Goal: Information Seeking & Learning: Learn about a topic

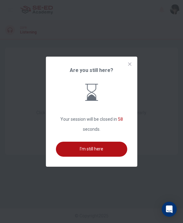
click at [102, 157] on button "I'm still here" at bounding box center [92, 149] width 72 height 15
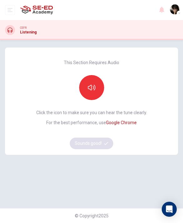
click at [88, 95] on button "button" at bounding box center [91, 87] width 25 height 25
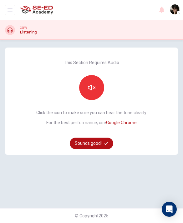
click at [94, 74] on div "This Section Requires Audio Click the icon to make sure you can hear the tune c…" at bounding box center [91, 105] width 121 height 114
click at [96, 139] on button "Sounds good!" at bounding box center [92, 144] width 44 height 12
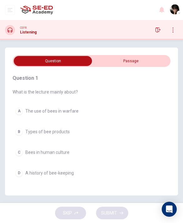
click at [157, 65] on input "checkbox" at bounding box center [53, 61] width 237 height 10
checkbox input "true"
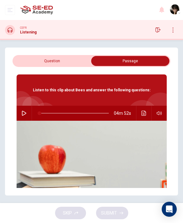
click at [26, 120] on button "button" at bounding box center [24, 113] width 10 height 15
click at [26, 113] on icon "button" at bounding box center [23, 114] width 3 height 4
click at [29, 113] on button "button" at bounding box center [24, 113] width 10 height 15
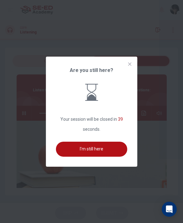
click at [114, 157] on button "I'm still here" at bounding box center [92, 149] width 72 height 15
click at [113, 162] on img at bounding box center [92, 158] width 150 height 75
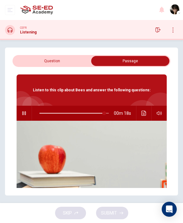
type input "94"
click at [79, 62] on input "checkbox" at bounding box center [130, 61] width 237 height 10
checkbox input "false"
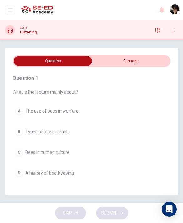
click at [61, 108] on button "A The use of bees in warfare" at bounding box center [92, 111] width 158 height 13
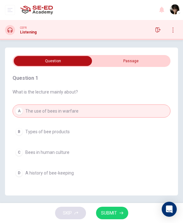
click at [99, 209] on button "SUBMIT" at bounding box center [112, 213] width 32 height 13
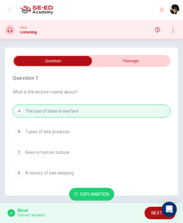
click at [161, 213] on span "NEXT" at bounding box center [157, 214] width 11 height 8
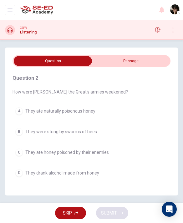
click at [80, 179] on button "D They drank alcohol made from honey" at bounding box center [92, 173] width 158 height 13
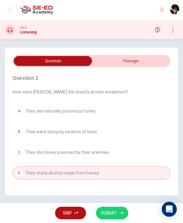
click at [83, 182] on div "Question 2 How were Pompeii the Great's armies weakened? A They ate naturally p…" at bounding box center [92, 127] width 158 height 120
click at [122, 213] on icon "button" at bounding box center [122, 213] width 4 height 4
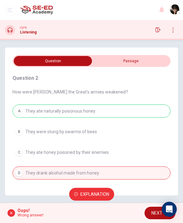
click at [156, 216] on span "NEXT" at bounding box center [157, 214] width 11 height 8
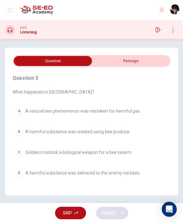
click at [143, 138] on button "B A harmful substance was created using bee produce" at bounding box center [92, 131] width 158 height 13
click at [142, 137] on button "B A harmful substance was created using bee produce" at bounding box center [92, 131] width 158 height 13
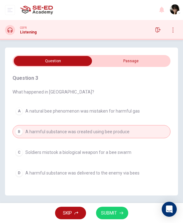
click at [122, 210] on button "SUBMIT" at bounding box center [112, 213] width 32 height 13
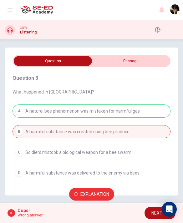
click at [159, 217] on span "NEXT" at bounding box center [157, 214] width 11 height 8
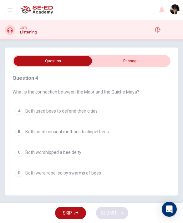
click at [132, 135] on button "B Both used unusual methods to dispel bees" at bounding box center [92, 131] width 158 height 13
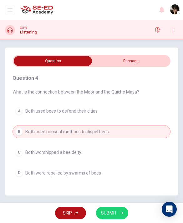
click at [118, 110] on button "A Both used bees to defend their cities" at bounding box center [92, 111] width 158 height 13
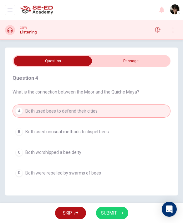
click at [118, 212] on button "SUBMIT" at bounding box center [112, 213] width 32 height 13
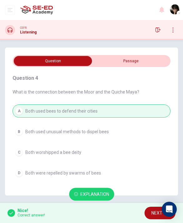
click at [148, 211] on button "NEXT" at bounding box center [160, 213] width 31 height 13
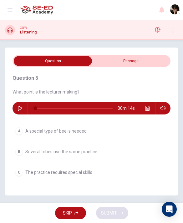
click at [27, 106] on div "00m 14s" at bounding box center [92, 108] width 158 height 13
click at [16, 102] on button "button" at bounding box center [20, 108] width 10 height 13
type input "0"
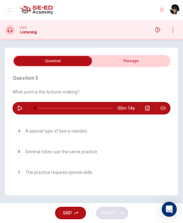
click at [124, 125] on button "A A special type of bee is needed" at bounding box center [92, 131] width 158 height 13
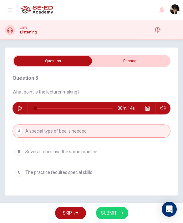
click at [116, 214] on span "SUBMIT" at bounding box center [109, 214] width 16 height 8
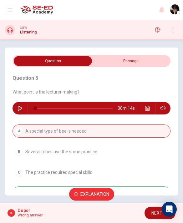
click at [102, 180] on div "Question 5 What point is the lecturer making? 00m 14s A A special type of bee i…" at bounding box center [92, 137] width 158 height 140
click at [142, 215] on div "Oops! Wrong answer! Explanation NEXT" at bounding box center [91, 213] width 183 height 20
click at [153, 215] on span "NEXT" at bounding box center [157, 214] width 11 height 8
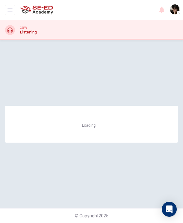
scroll to position [0, 0]
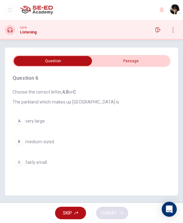
click at [162, 65] on input "checkbox" at bounding box center [53, 61] width 237 height 10
checkbox input "true"
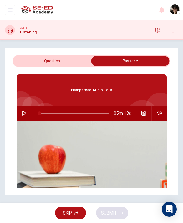
click at [23, 111] on icon "button" at bounding box center [24, 113] width 5 height 5
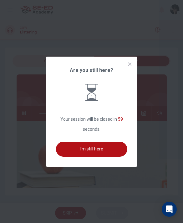
click at [91, 157] on button "I'm still here" at bounding box center [92, 149] width 72 height 15
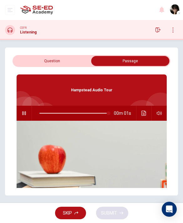
type input "0"
click at [82, 56] on input "checkbox" at bounding box center [130, 61] width 237 height 10
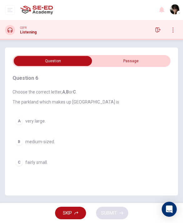
click at [79, 109] on div "Question 6 Choose the correct letter, A , B or C . The parkland which makes up …" at bounding box center [92, 122] width 158 height 110
click at [59, 115] on button "A very large." at bounding box center [92, 121] width 158 height 13
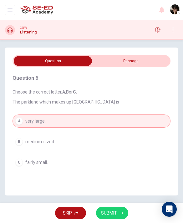
click at [123, 218] on button "SUBMIT" at bounding box center [112, 213] width 32 height 13
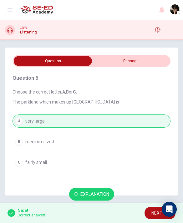
click at [155, 216] on span "NEXT" at bounding box center [157, 214] width 11 height 8
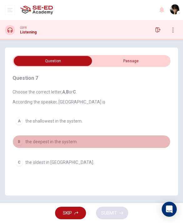
click at [96, 140] on button "B the deepest in the system." at bounding box center [92, 141] width 158 height 13
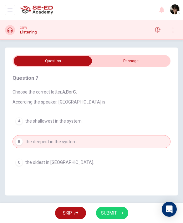
click at [123, 212] on icon "button" at bounding box center [122, 213] width 4 height 4
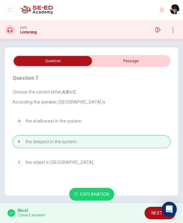
click at [154, 214] on span "NEXT" at bounding box center [157, 214] width 11 height 8
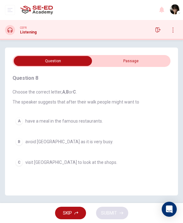
click at [101, 115] on button "A have a meal in the famous restaurants." at bounding box center [92, 121] width 158 height 13
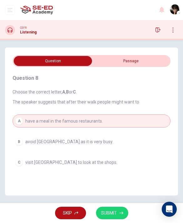
click at [133, 137] on button "B avoid Hampstead village as it is very busy." at bounding box center [92, 141] width 158 height 13
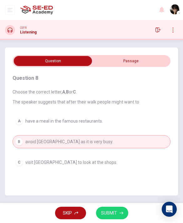
click at [142, 115] on button "A have a meal in the famous restaurants." at bounding box center [92, 121] width 158 height 13
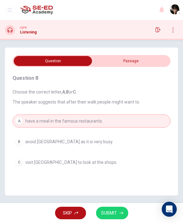
click at [144, 142] on button "B avoid Hampstead village as it is very busy." at bounding box center [92, 141] width 158 height 13
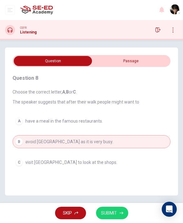
click at [123, 216] on button "SUBMIT" at bounding box center [112, 213] width 32 height 13
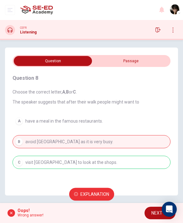
click at [152, 213] on span "NEXT" at bounding box center [157, 214] width 11 height 8
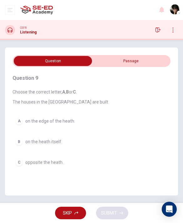
click at [162, 123] on button "A on the edge of the heath." at bounding box center [92, 121] width 158 height 13
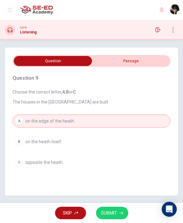
click at [122, 214] on icon "button" at bounding box center [122, 213] width 4 height 4
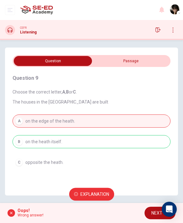
click at [158, 218] on button "NEXT" at bounding box center [160, 213] width 31 height 13
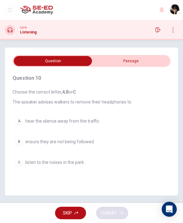
scroll to position [0, 0]
click at [147, 166] on button "C listen to the noises in the park." at bounding box center [92, 162] width 158 height 13
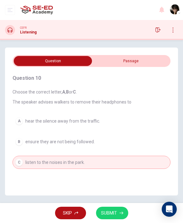
click at [120, 215] on icon "button" at bounding box center [122, 213] width 4 height 4
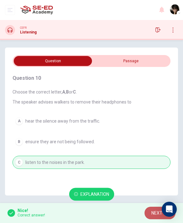
click at [155, 213] on span "NEXT" at bounding box center [157, 214] width 11 height 8
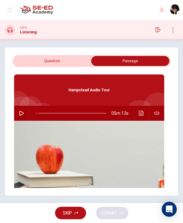
checkbox input "false"
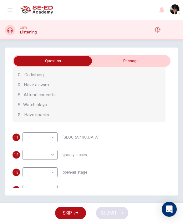
scroll to position [81, 0]
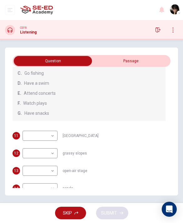
click at [51, 187] on body "This site uses cookies, as explained in our Privacy Policy . If you agree to th…" at bounding box center [91, 111] width 183 height 223
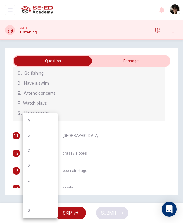
click at [44, 151] on li "C" at bounding box center [40, 150] width 35 height 15
type input "C"
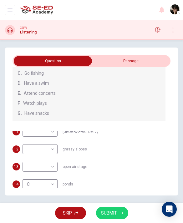
scroll to position [4, 0]
click at [51, 167] on body "This site uses cookies, as explained in our Privacy Policy . If you agree to th…" at bounding box center [91, 111] width 183 height 223
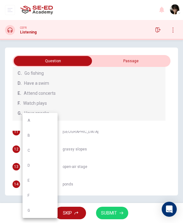
click at [46, 179] on li "E" at bounding box center [40, 180] width 35 height 15
type input "E"
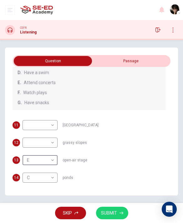
scroll to position [92, 0]
click at [52, 195] on body "This site uses cookies, as explained in our Privacy Policy . If you agree to th…" at bounding box center [91, 111] width 183 height 223
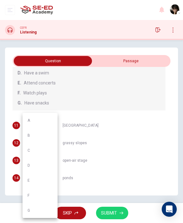
click at [102, 102] on div at bounding box center [91, 111] width 183 height 223
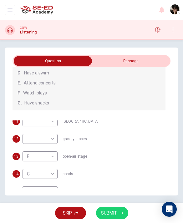
click at [53, 193] on body "This site uses cookies, as explained in our Privacy Policy . If you agree to th…" at bounding box center [91, 111] width 183 height 223
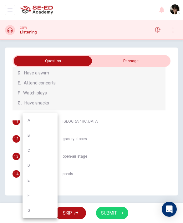
click at [43, 122] on li "A" at bounding box center [40, 120] width 35 height 15
type input "A"
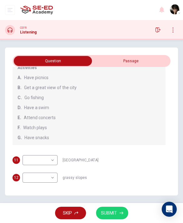
scroll to position [56, 0]
click at [50, 163] on body "This site uses cookies, as explained in our Privacy Policy . If you agree to th…" at bounding box center [91, 111] width 183 height 223
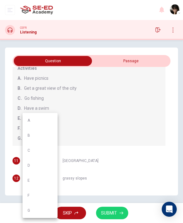
click at [45, 135] on li "B" at bounding box center [40, 135] width 35 height 15
type input "B"
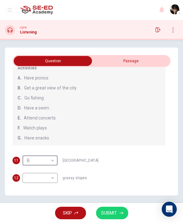
scroll to position [57, 0]
click at [52, 180] on body "This site uses cookies, as explained in our Privacy Policy . If you agree to th…" at bounding box center [91, 111] width 183 height 223
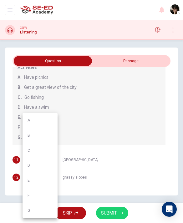
click at [115, 110] on div at bounding box center [91, 111] width 183 height 223
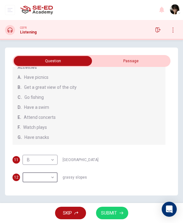
click at [49, 183] on body "This site uses cookies, as explained in our Privacy Policy . If you agree to th…" at bounding box center [91, 111] width 183 height 223
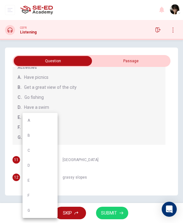
click at [79, 128] on div at bounding box center [91, 111] width 183 height 223
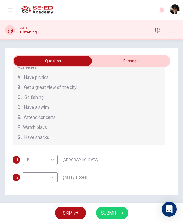
click at [48, 176] on body "This site uses cookies, as explained in our Privacy Policy . If you agree to th…" at bounding box center [91, 111] width 183 height 223
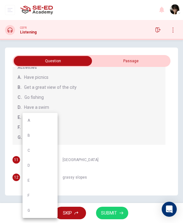
click at [85, 115] on div at bounding box center [91, 111] width 183 height 223
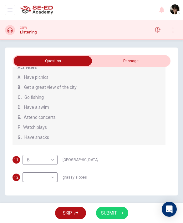
scroll to position [0, 0]
click at [55, 175] on body "This site uses cookies, as explained in our Privacy Policy . If you agree to th…" at bounding box center [91, 111] width 183 height 223
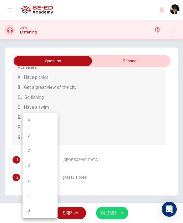
click at [45, 120] on li "A" at bounding box center [40, 120] width 35 height 15
type input "A"
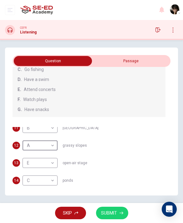
scroll to position [87, 0]
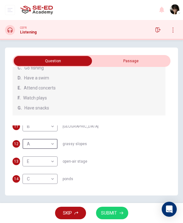
click at [119, 213] on button "SUBMIT" at bounding box center [112, 213] width 32 height 13
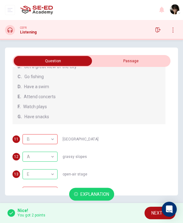
scroll to position [79, 0]
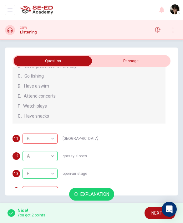
click at [96, 195] on span "Explanation" at bounding box center [95, 195] width 29 height 8
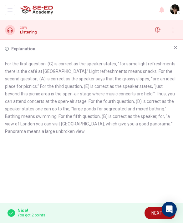
click at [171, 56] on div "Explanation For the first question, (G) is correct as the speaker states, "for …" at bounding box center [91, 121] width 183 height 163
click at [177, 43] on div "Explanation For the first question, (G) is correct as the speaker states, "for …" at bounding box center [91, 121] width 183 height 163
click at [176, 47] on icon at bounding box center [175, 47] width 5 height 5
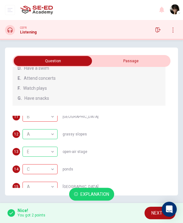
scroll to position [4, 0]
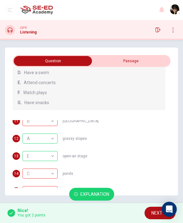
click at [100, 196] on span "Explanation" at bounding box center [95, 195] width 29 height 8
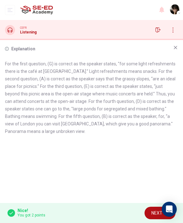
click at [171, 47] on div "Explanation" at bounding box center [91, 49] width 173 height 8
click at [180, 44] on div "Explanation For the first question, (G) is correct as the speaker states, "for …" at bounding box center [91, 121] width 183 height 163
click at [174, 47] on icon at bounding box center [175, 47] width 5 height 5
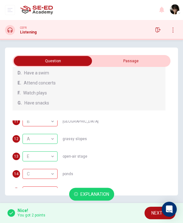
click at [144, 218] on div "Nice! You got 2 points Explanation NEXT" at bounding box center [91, 213] width 183 height 20
click at [144, 217] on div "Nice! You got 2 points Explanation NEXT" at bounding box center [91, 213] width 183 height 20
click at [163, 208] on div "Open Intercom Messenger" at bounding box center [169, 209] width 15 height 15
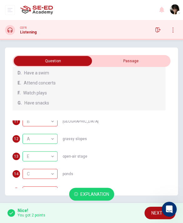
click at [147, 213] on button "NEXT" at bounding box center [160, 213] width 31 height 13
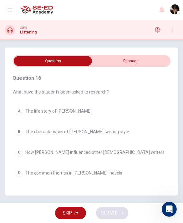
click at [121, 53] on div "Question 16 What have the students been asked to research? A The life story of …" at bounding box center [91, 122] width 173 height 148
click at [126, 59] on input "checkbox" at bounding box center [53, 61] width 237 height 10
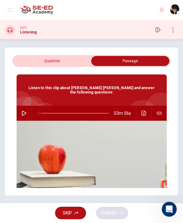
click at [23, 121] on img at bounding box center [92, 158] width 150 height 75
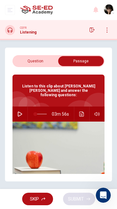
click at [50, 63] on input "checkbox" at bounding box center [81, 61] width 139 height 10
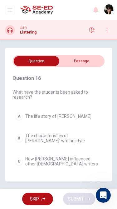
click at [83, 62] on input "checkbox" at bounding box center [36, 61] width 139 height 10
checkbox input "true"
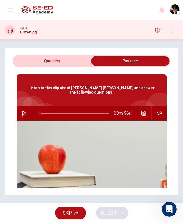
click at [29, 112] on button "button" at bounding box center [24, 113] width 10 height 15
type input "0"
click at [67, 75] on div "Listen to this clip about Charles John Huffam Dickens and answer the following …" at bounding box center [92, 90] width 150 height 31
click at [69, 61] on input "checkbox" at bounding box center [130, 61] width 237 height 10
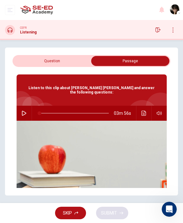
checkbox input "false"
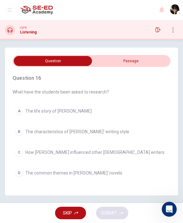
click at [128, 117] on button "A The life story of Charles Dickens" at bounding box center [92, 111] width 158 height 13
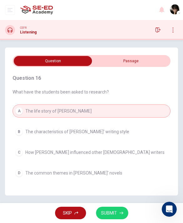
click at [128, 117] on button "A The life story of Charles Dickens" at bounding box center [92, 111] width 158 height 13
click at [123, 136] on button "B The characteristics of Dickens' writing style" at bounding box center [92, 131] width 158 height 13
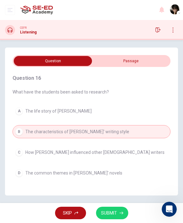
click at [115, 213] on span "SUBMIT" at bounding box center [109, 214] width 16 height 8
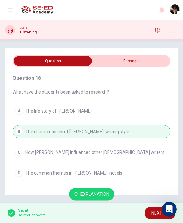
click at [152, 216] on span "NEXT" at bounding box center [157, 214] width 11 height 8
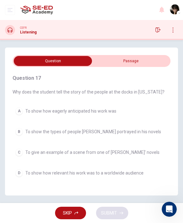
click at [120, 129] on span "To show the types of people Dickens portrayed in his novels" at bounding box center [93, 131] width 136 height 5
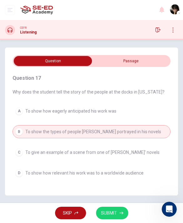
click at [121, 209] on button "SUBMIT" at bounding box center [112, 213] width 32 height 13
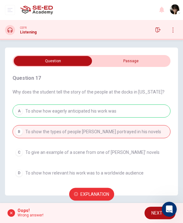
click at [153, 211] on span "NEXT" at bounding box center [157, 214] width 11 height 8
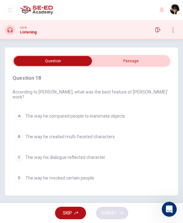
click at [92, 158] on button "C The way his dialogue reflected character" at bounding box center [92, 157] width 158 height 13
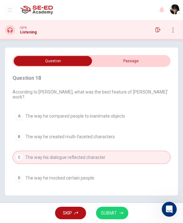
click at [115, 210] on span "SUBMIT" at bounding box center [109, 214] width 16 height 8
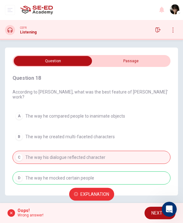
click at [151, 214] on button "NEXT" at bounding box center [160, 213] width 31 height 13
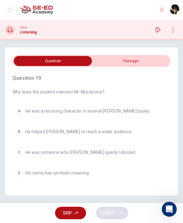
click at [113, 172] on button "D His name has symbolic meaning" at bounding box center [92, 173] width 158 height 13
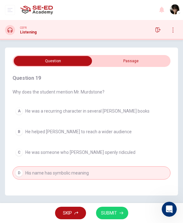
click at [117, 208] on button "SUBMIT" at bounding box center [112, 213] width 32 height 13
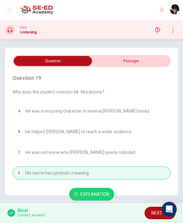
click at [104, 197] on span "Explanation" at bounding box center [95, 195] width 29 height 8
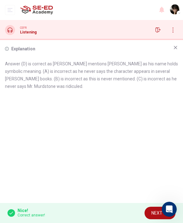
click at [172, 50] on div "Explanation" at bounding box center [91, 49] width 173 height 8
click at [173, 51] on div "Explanation" at bounding box center [91, 49] width 173 height 8
click at [174, 49] on icon at bounding box center [175, 47] width 3 height 3
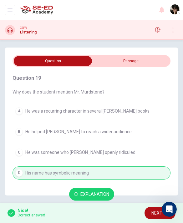
click at [151, 215] on button "NEXT" at bounding box center [160, 213] width 31 height 13
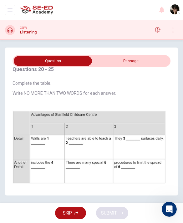
scroll to position [10, 0]
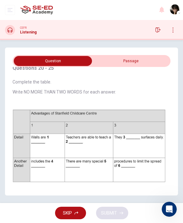
click at [145, 85] on span "Complete the table. Write NO MORE THAN TWO WORDS for each answer." at bounding box center [89, 87] width 153 height 15
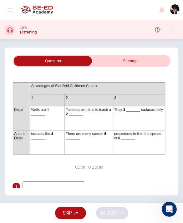
scroll to position [17, 0]
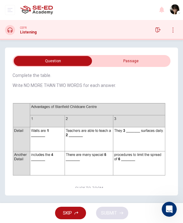
click at [133, 108] on div "Click to Zoom" at bounding box center [89, 144] width 153 height 97
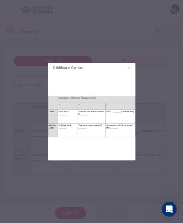
click at [95, 168] on div at bounding box center [91, 111] width 183 height 223
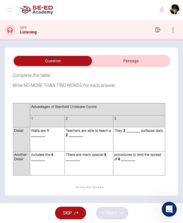
click at [88, 192] on div "Click to Zoom" at bounding box center [89, 144] width 153 height 97
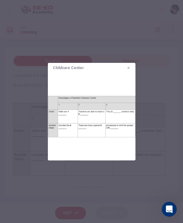
click at [98, 198] on div at bounding box center [91, 111] width 183 height 223
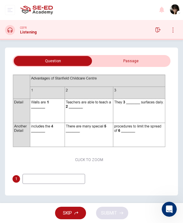
scroll to position [46, 0]
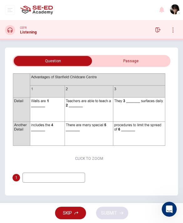
click at [104, 180] on div "1" at bounding box center [89, 178] width 153 height 10
click at [76, 181] on input at bounding box center [54, 178] width 63 height 10
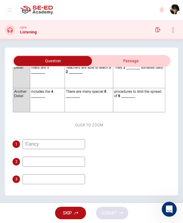
scroll to position [81, 0]
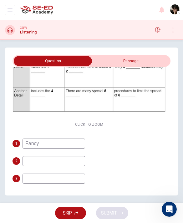
type input "Fancy"
click at [62, 166] on input at bounding box center [54, 161] width 63 height 10
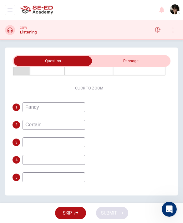
scroll to position [116, 0]
type input "Certain"
click at [64, 183] on input at bounding box center [54, 178] width 63 height 10
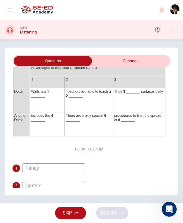
scroll to position [56, 0]
click at [110, 181] on div "2 Certain" at bounding box center [89, 186] width 153 height 10
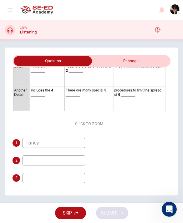
scroll to position [81, 0]
click at [42, 180] on input at bounding box center [54, 178] width 63 height 10
type input "Car"
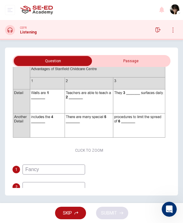
scroll to position [56, 0]
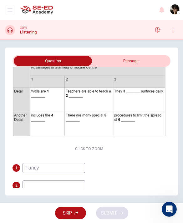
click at [118, 127] on div "Click to Zoom" at bounding box center [89, 104] width 153 height 97
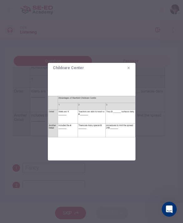
click at [127, 65] on button "button" at bounding box center [128, 68] width 9 height 9
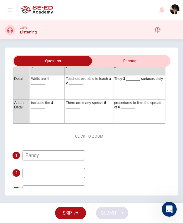
scroll to position [69, 0]
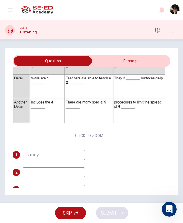
click at [97, 146] on div "Questions 20 - 25 Complete the table. Write NO MORE THAN TWO WORDS for each ans…" at bounding box center [89, 126] width 153 height 257
click at [66, 181] on div "1 Fancy 2 3 4 5 6" at bounding box center [89, 199] width 153 height 98
click at [64, 177] on input at bounding box center [54, 173] width 63 height 10
type input "D"
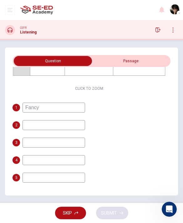
scroll to position [116, 0]
click at [63, 182] on input at bounding box center [54, 178] width 63 height 10
type input "Character"
click at [75, 197] on input at bounding box center [54, 196] width 63 height 10
click at [74, 195] on input at bounding box center [54, 196] width 63 height 10
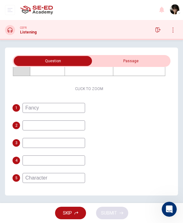
click at [72, 197] on input at bounding box center [54, 196] width 63 height 10
click at [75, 199] on input at bounding box center [54, 196] width 63 height 10
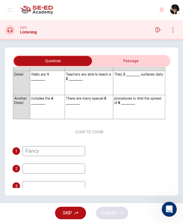
scroll to position [77, 0]
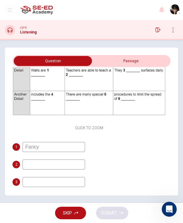
type input "Novel"
click at [70, 164] on input at bounding box center [54, 165] width 63 height 10
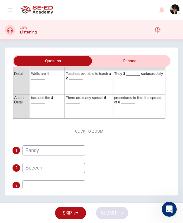
scroll to position [80, 0]
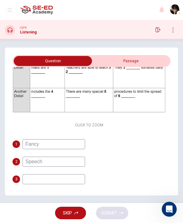
type input "Speech"
click at [75, 184] on input at bounding box center [54, 179] width 63 height 10
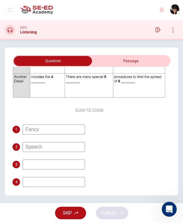
scroll to position [99, 0]
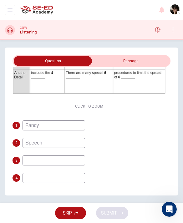
click at [74, 189] on div "1 Fancy 2 Speech 3 4 5 Character 6 Novel" at bounding box center [89, 170] width 153 height 98
click at [74, 188] on div "1 Fancy 2 Speech 3 4 5 Character 6 Novel" at bounding box center [89, 170] width 153 height 98
click at [76, 176] on input at bounding box center [54, 178] width 63 height 10
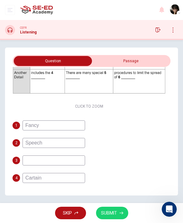
click at [35, 178] on input "Cartain" at bounding box center [54, 178] width 63 height 10
type input "Curtain"
click at [81, 169] on div "1 Fancy 2 Speech 3 4 Curtain 5 Character 6 Novel" at bounding box center [89, 170] width 153 height 98
click at [74, 161] on input at bounding box center [54, 161] width 63 height 10
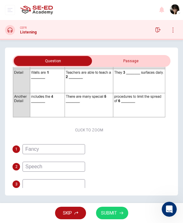
scroll to position [77, 0]
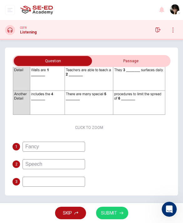
click at [116, 215] on span "SUBMIT" at bounding box center [109, 214] width 16 height 8
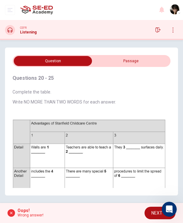
scroll to position [0, 0]
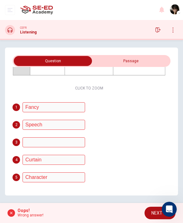
click at [143, 64] on input "checkbox" at bounding box center [53, 61] width 237 height 10
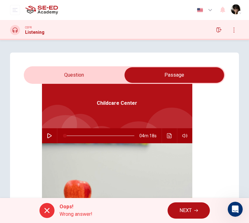
scroll to position [0, 0]
click at [106, 81] on input "checkbox" at bounding box center [174, 75] width 302 height 16
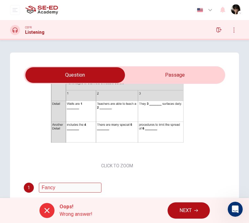
click at [190, 73] on input "checkbox" at bounding box center [75, 75] width 302 height 16
checkbox input "true"
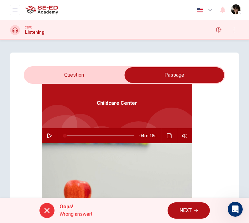
scroll to position [35, 0]
click at [174, 138] on button "Click to see the audio transcription" at bounding box center [169, 135] width 10 height 15
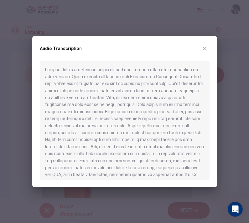
click at [203, 52] on button "button" at bounding box center [205, 49] width 10 height 10
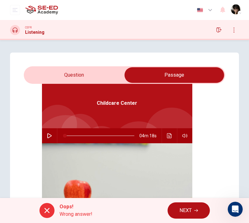
click at [53, 138] on button "button" at bounding box center [49, 135] width 10 height 15
click at [167, 140] on button "Click to see the audio transcription" at bounding box center [169, 135] width 10 height 15
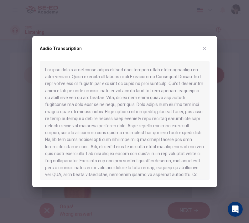
scroll to position [0, 0]
click at [205, 53] on button "button" at bounding box center [205, 49] width 10 height 10
type input "3"
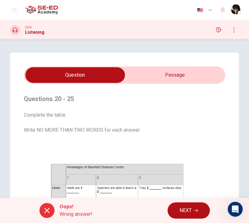
click at [186, 112] on span "Complete the table. Write NO MORE THAN TWO WORDS for each answer." at bounding box center [117, 123] width 186 height 23
click at [196, 74] on input "checkbox" at bounding box center [75, 75] width 302 height 16
checkbox input "true"
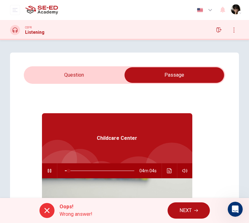
type input "6"
click at [107, 68] on input "checkbox" at bounding box center [174, 75] width 302 height 16
checkbox input "false"
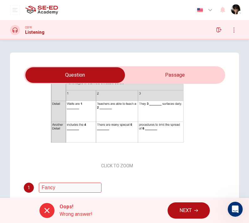
type input "7"
click at [168, 78] on input "checkbox" at bounding box center [75, 75] width 302 height 16
checkbox input "true"
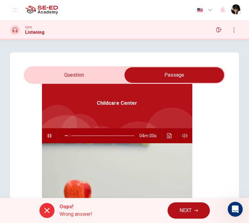
type input "7"
click at [116, 77] on input "checkbox" at bounding box center [174, 75] width 302 height 16
checkbox input "false"
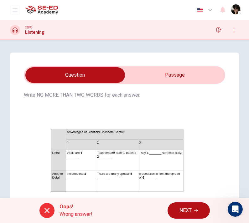
type input "8"
click at [181, 81] on input "checkbox" at bounding box center [75, 75] width 302 height 16
checkbox input "true"
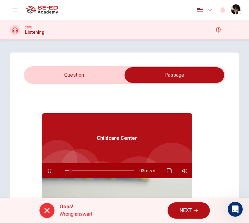
scroll to position [0, 0]
type input "9"
click at [221, 28] on icon "button" at bounding box center [218, 30] width 5 height 5
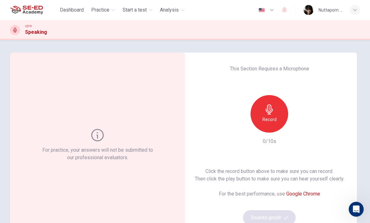
click at [183, 116] on div "Record" at bounding box center [269, 114] width 68 height 38
click at [183, 115] on div "Record" at bounding box center [269, 114] width 38 height 38
click at [183, 127] on icon "button" at bounding box center [298, 128] width 6 height 6
click at [183, 131] on div "button" at bounding box center [298, 128] width 10 height 10
click at [183, 132] on div "button" at bounding box center [298, 128] width 10 height 10
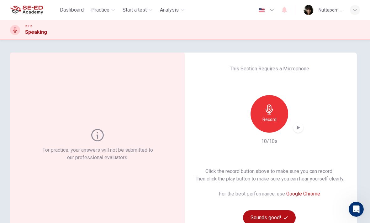
click at [183, 132] on div "button" at bounding box center [298, 128] width 10 height 10
click at [183, 134] on div "Record 10/10s" at bounding box center [269, 120] width 68 height 50
click at [183, 129] on icon "button" at bounding box center [298, 128] width 3 height 4
click at [183, 124] on div "button" at bounding box center [298, 128] width 10 height 10
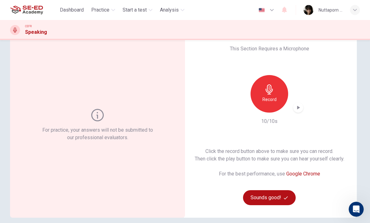
scroll to position [20, 0]
click at [183, 104] on div "Record" at bounding box center [269, 94] width 38 height 38
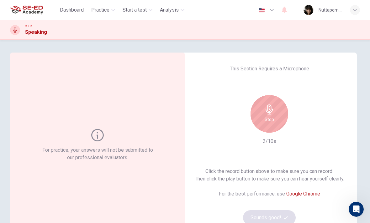
scroll to position [0, 0]
click at [183, 111] on div "Stop" at bounding box center [269, 114] width 38 height 38
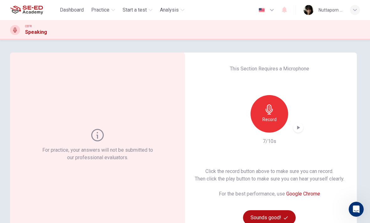
click at [183, 129] on icon "button" at bounding box center [298, 128] width 6 height 6
click at [183, 124] on div "button" at bounding box center [298, 128] width 10 height 10
click at [183, 123] on div "button" at bounding box center [298, 128] width 10 height 10
click at [183, 124] on div "button" at bounding box center [298, 128] width 10 height 10
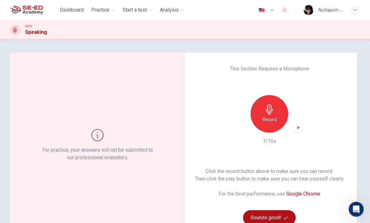
click at [183, 124] on div "button" at bounding box center [298, 128] width 10 height 10
click at [104, 9] on span "Practice" at bounding box center [100, 10] width 18 height 8
click at [110, 5] on button "Practice" at bounding box center [103, 9] width 29 height 11
click at [98, 11] on span "Practice" at bounding box center [100, 10] width 18 height 8
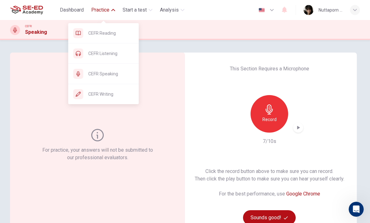
click at [114, 75] on span "CEFR Speaking" at bounding box center [110, 74] width 45 height 8
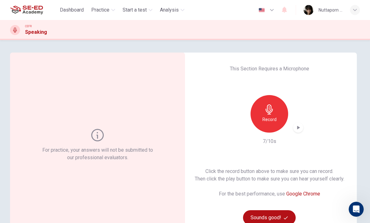
click at [103, 12] on span "Practice" at bounding box center [100, 10] width 18 height 8
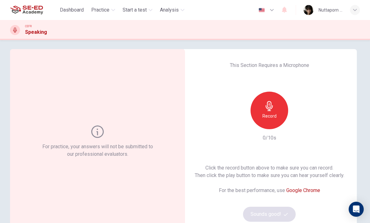
click at [267, 101] on icon "button" at bounding box center [269, 106] width 10 height 10
click at [301, 127] on div "button" at bounding box center [298, 124] width 10 height 10
click at [295, 122] on icon "button" at bounding box center [298, 124] width 6 height 6
click at [297, 121] on div "button" at bounding box center [298, 124] width 10 height 10
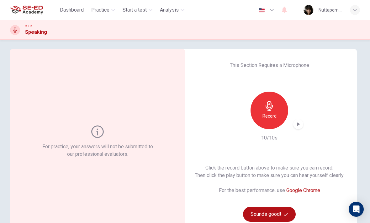
click at [295, 126] on icon "button" at bounding box center [298, 124] width 6 height 6
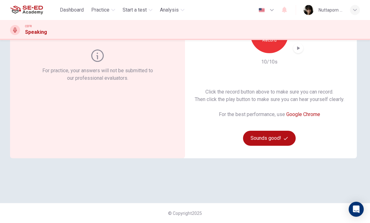
click at [280, 138] on button "Sounds good!" at bounding box center [269, 138] width 53 height 15
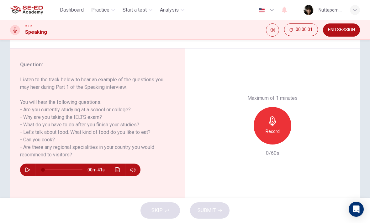
scroll to position [66, 0]
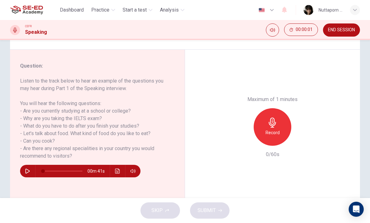
click at [279, 108] on div "Record" at bounding box center [272, 127] width 38 height 38
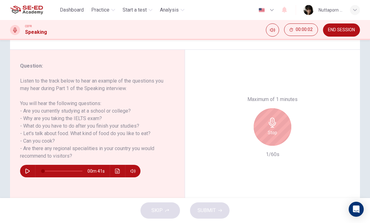
click at [273, 129] on h6 "Stop" at bounding box center [272, 133] width 9 height 8
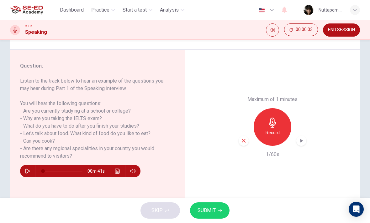
click at [267, 108] on div "Record" at bounding box center [272, 127] width 38 height 38
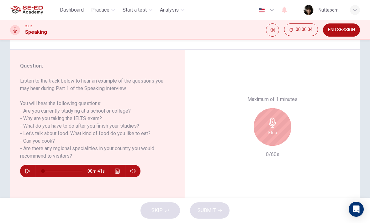
click at [274, 108] on div "Stop" at bounding box center [272, 127] width 38 height 38
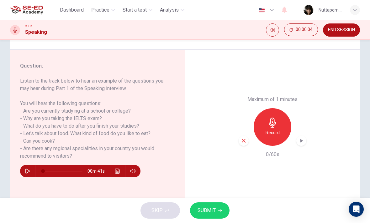
click at [240, 136] on div "button" at bounding box center [243, 141] width 10 height 10
click at [343, 30] on span "END SESSION" at bounding box center [341, 30] width 27 height 5
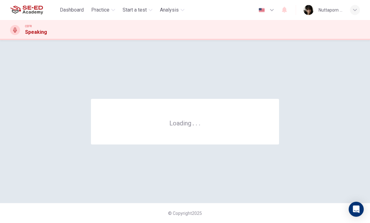
scroll to position [0, 0]
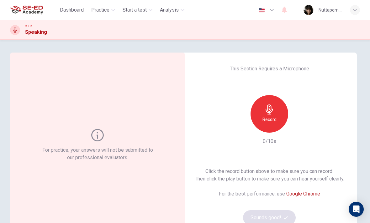
click at [273, 101] on div "Record" at bounding box center [269, 114] width 38 height 38
click at [274, 106] on div "Record" at bounding box center [269, 114] width 38 height 38
click at [299, 127] on icon "button" at bounding box center [298, 128] width 3 height 4
click at [300, 124] on div "button" at bounding box center [298, 128] width 10 height 10
click at [277, 214] on button "Sounds good!" at bounding box center [269, 217] width 53 height 15
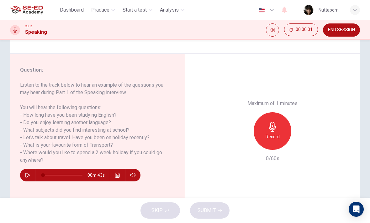
scroll to position [64, 0]
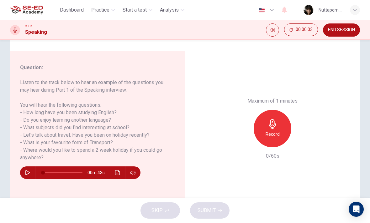
click at [27, 179] on button "button" at bounding box center [28, 173] width 10 height 13
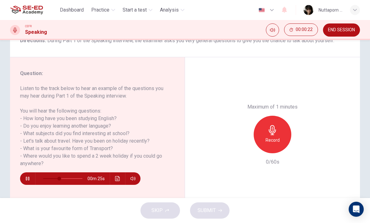
scroll to position [57, 0]
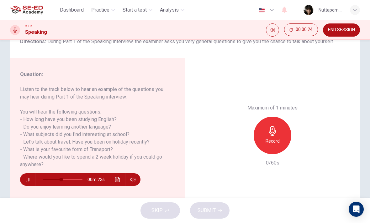
click at [31, 175] on button "button" at bounding box center [28, 180] width 10 height 13
click at [122, 180] on button "Click to see the audio transcription" at bounding box center [117, 180] width 10 height 13
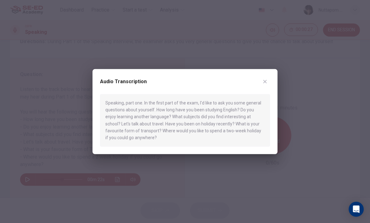
click at [265, 80] on icon "button" at bounding box center [264, 81] width 5 height 5
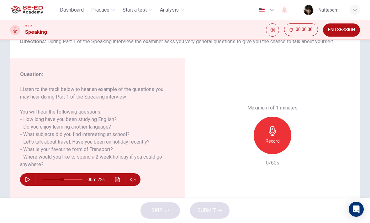
click at [28, 181] on icon "button" at bounding box center [27, 179] width 4 height 5
type input "0"
click at [273, 138] on h6 "Record" at bounding box center [272, 142] width 14 height 8
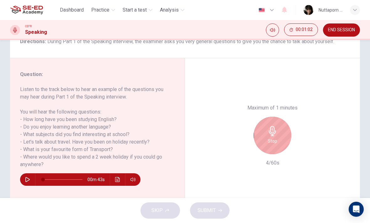
click at [270, 138] on h6 "Stop" at bounding box center [272, 142] width 9 height 8
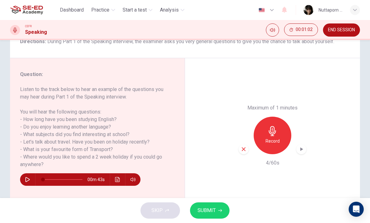
click at [242, 147] on icon "button" at bounding box center [244, 150] width 6 height 6
click at [272, 126] on icon "button" at bounding box center [272, 131] width 10 height 10
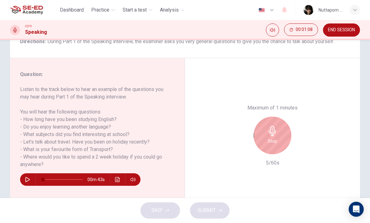
click at [273, 117] on div "Stop" at bounding box center [272, 136] width 38 height 38
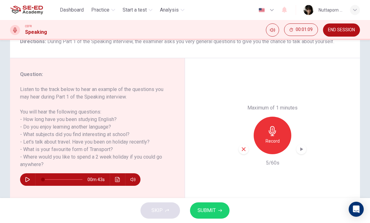
click at [243, 147] on icon "button" at bounding box center [244, 150] width 6 height 6
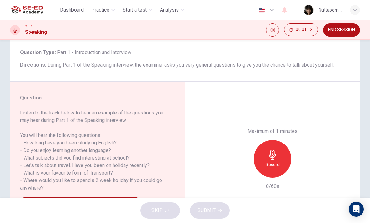
click at [275, 161] on h6 "Record" at bounding box center [272, 165] width 14 height 8
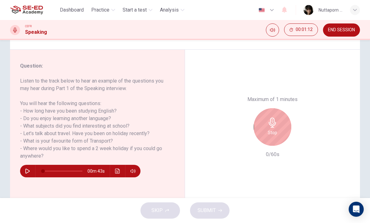
scroll to position [66, 0]
click at [271, 129] on h6 "Stop" at bounding box center [272, 133] width 9 height 8
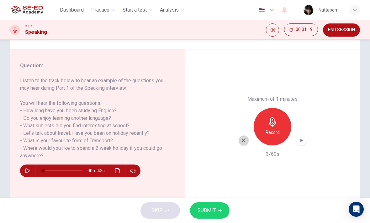
click at [242, 138] on icon "button" at bounding box center [244, 141] width 6 height 6
click at [279, 108] on div "Record" at bounding box center [272, 127] width 38 height 38
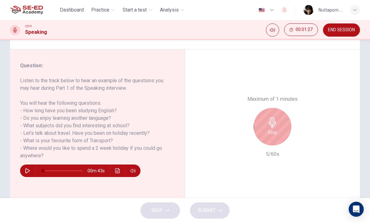
click at [264, 108] on div "Stop" at bounding box center [272, 127] width 38 height 38
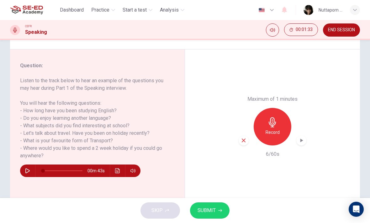
click at [241, 136] on div "button" at bounding box center [243, 141] width 10 height 10
click at [278, 108] on div "Record" at bounding box center [272, 127] width 38 height 38
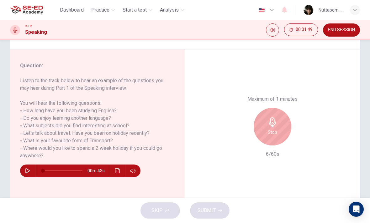
click at [304, 108] on div "Stop" at bounding box center [272, 127] width 68 height 38
click at [278, 108] on div "Stop" at bounding box center [272, 127] width 38 height 38
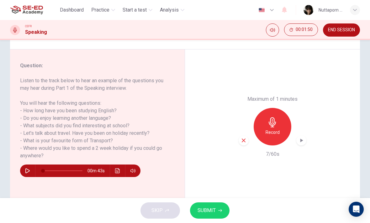
click at [241, 138] on icon "button" at bounding box center [244, 141] width 6 height 6
click at [270, 117] on icon "button" at bounding box center [272, 122] width 10 height 10
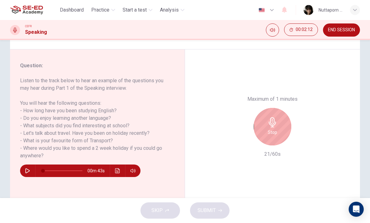
click at [278, 108] on div "Stop" at bounding box center [272, 127] width 38 height 38
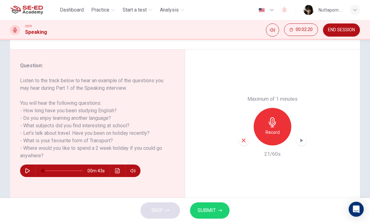
click at [241, 138] on icon "button" at bounding box center [244, 141] width 6 height 6
click at [273, 117] on icon "button" at bounding box center [271, 122] width 7 height 10
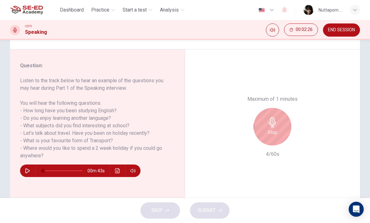
click at [265, 108] on div "Stop" at bounding box center [272, 127] width 38 height 38
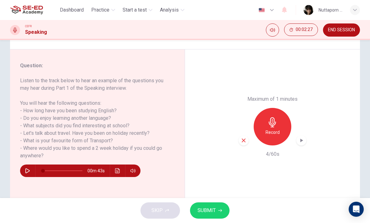
click at [240, 136] on div "button" at bounding box center [243, 141] width 10 height 10
click at [269, 108] on div "Record" at bounding box center [272, 127] width 38 height 38
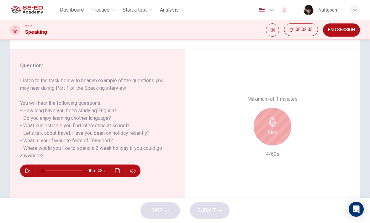
click at [269, 129] on h6 "Stop" at bounding box center [272, 133] width 9 height 8
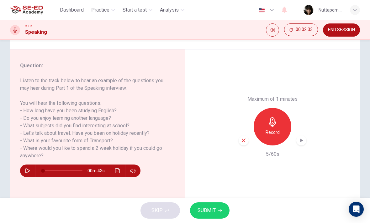
click at [247, 136] on div "button" at bounding box center [243, 141] width 10 height 10
click at [273, 108] on div "Record" at bounding box center [272, 127] width 38 height 38
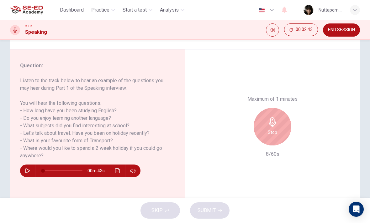
click at [284, 108] on div "Stop" at bounding box center [272, 127] width 38 height 38
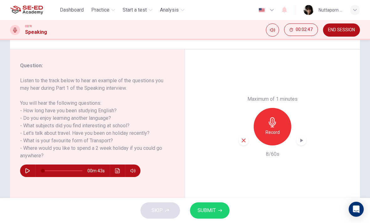
click at [244, 136] on div "button" at bounding box center [243, 141] width 10 height 10
click at [279, 108] on div "Record" at bounding box center [272, 127] width 38 height 38
click at [299, 138] on icon "button" at bounding box center [301, 141] width 6 height 6
click at [221, 214] on button "SUBMIT" at bounding box center [209, 211] width 39 height 16
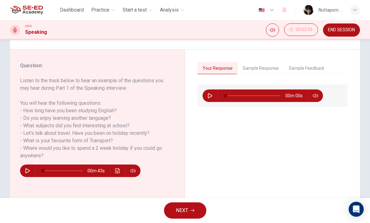
click at [269, 68] on button "Sample Response" at bounding box center [260, 68] width 46 height 13
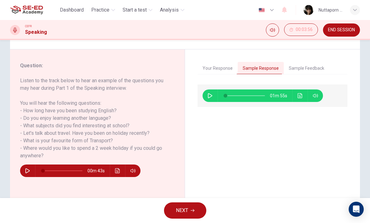
click at [302, 65] on button "Sample Feedback" at bounding box center [305, 68] width 45 height 13
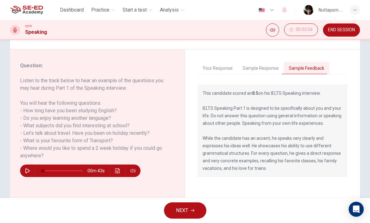
click at [273, 70] on button "Sample Response" at bounding box center [260, 68] width 46 height 13
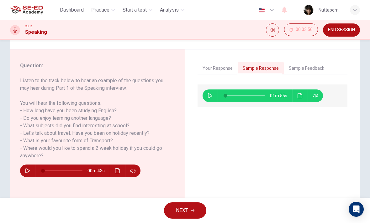
click at [212, 98] on button "button" at bounding box center [210, 96] width 10 height 13
click at [213, 99] on button "button" at bounding box center [210, 96] width 10 height 13
click at [300, 97] on icon "Click to see the audio transcription" at bounding box center [299, 95] width 5 height 5
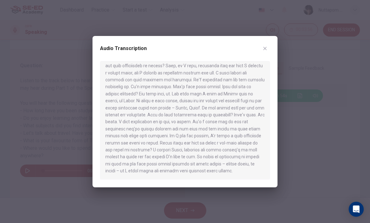
scroll to position [46, 0]
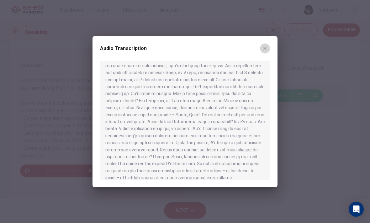
click at [266, 51] on icon "button" at bounding box center [264, 48] width 5 height 5
type input "1"
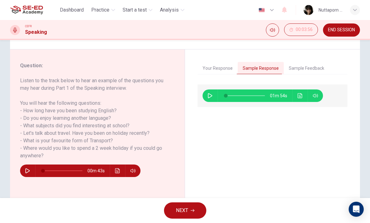
click at [194, 210] on icon "button" at bounding box center [192, 211] width 4 height 3
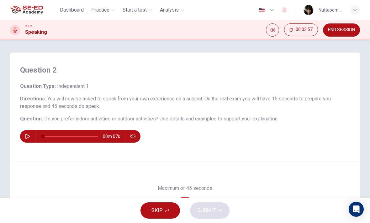
click at [23, 143] on div "00m 07s" at bounding box center [185, 136] width 330 height 13
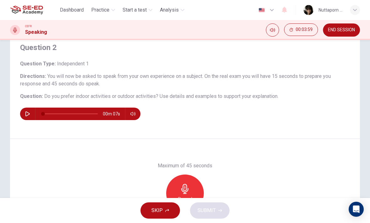
scroll to position [24, 0]
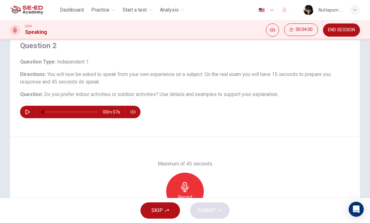
click at [20, 115] on div "00m 07s" at bounding box center [185, 112] width 330 height 13
click at [29, 117] on button "button" at bounding box center [28, 112] width 10 height 13
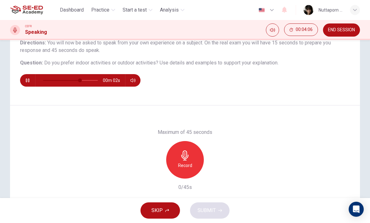
scroll to position [56, 0]
type input "0"
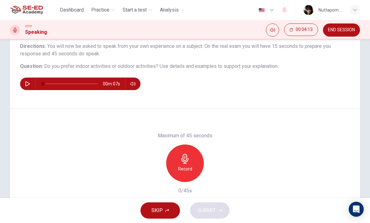
scroll to position [52, 0]
click at [187, 175] on div "Record" at bounding box center [185, 164] width 38 height 38
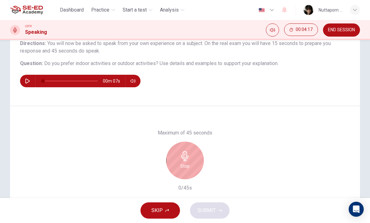
scroll to position [56, 0]
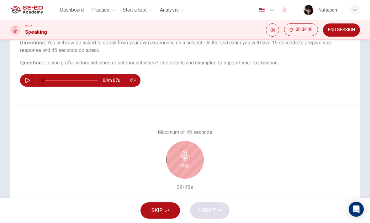
click at [193, 158] on div "Stop" at bounding box center [185, 160] width 38 height 38
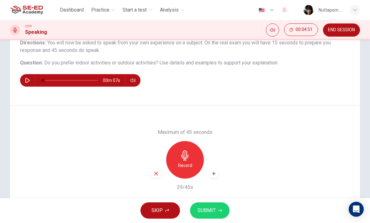
click at [158, 170] on div "button" at bounding box center [156, 174] width 10 height 10
click at [185, 159] on icon "button" at bounding box center [184, 156] width 7 height 10
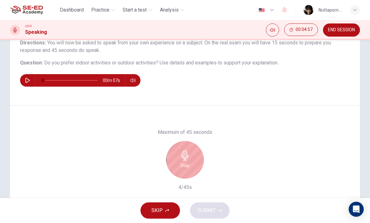
click at [190, 159] on div "Stop" at bounding box center [185, 160] width 38 height 38
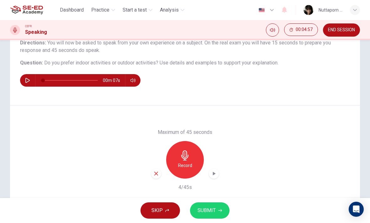
click at [148, 169] on div "Maximum of 45 seconds Record 4/45s" at bounding box center [185, 160] width 350 height 109
click at [159, 170] on div "button" at bounding box center [156, 174] width 10 height 10
click at [189, 166] on h6 "Record" at bounding box center [185, 166] width 14 height 8
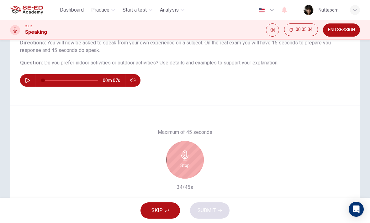
click at [184, 164] on h6 "Stop" at bounding box center [184, 166] width 9 height 8
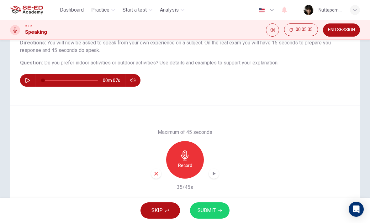
click at [212, 210] on span "SUBMIT" at bounding box center [206, 210] width 18 height 9
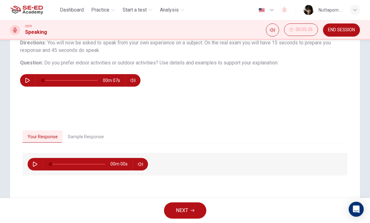
click at [36, 160] on button "button" at bounding box center [35, 164] width 10 height 13
click at [89, 134] on button "Sample Response" at bounding box center [86, 137] width 46 height 13
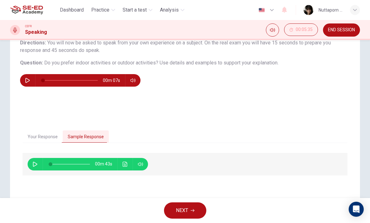
click at [36, 166] on icon "button" at bounding box center [35, 164] width 5 height 5
type input "2"
click at [48, 136] on button "Your Response" at bounding box center [43, 137] width 40 height 13
type input "6"
type input "5"
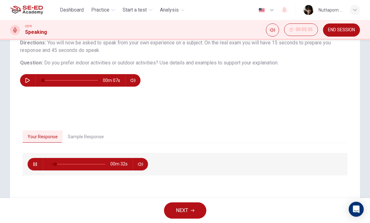
click at [36, 162] on icon "button" at bounding box center [35, 164] width 5 height 5
type input "8"
click at [86, 142] on button "Sample Response" at bounding box center [86, 137] width 46 height 13
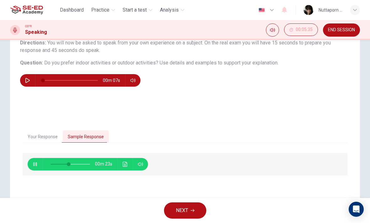
type input "49"
click at [195, 210] on button "NEXT" at bounding box center [185, 211] width 42 height 16
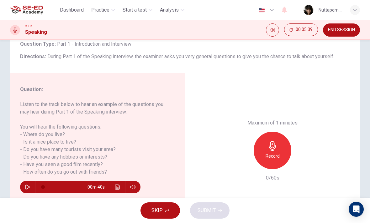
scroll to position [43, 0]
click at [30, 186] on button "button" at bounding box center [28, 187] width 10 height 13
click at [28, 190] on button "button" at bounding box center [28, 187] width 10 height 13
click at [21, 187] on div "00m 40s" at bounding box center [80, 187] width 120 height 13
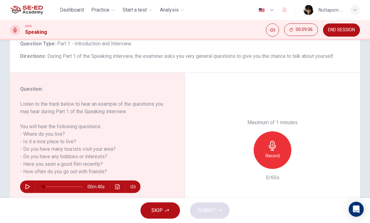
click at [30, 185] on button "button" at bounding box center [28, 187] width 10 height 13
click at [49, 191] on span at bounding box center [62, 186] width 39 height 13
click at [267, 132] on div "Record" at bounding box center [272, 151] width 38 height 38
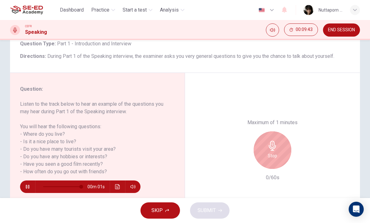
type input "0"
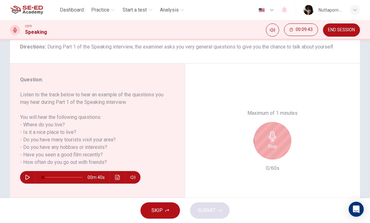
scroll to position [53, 0]
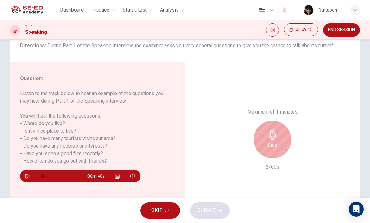
click at [275, 142] on h6 "Stop" at bounding box center [272, 146] width 9 height 8
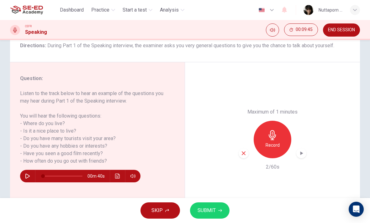
click at [242, 148] on div "button" at bounding box center [243, 153] width 10 height 10
click at [273, 142] on h6 "Record" at bounding box center [272, 146] width 14 height 8
click at [241, 148] on div "button" at bounding box center [243, 153] width 10 height 10
click at [278, 121] on div "Record" at bounding box center [272, 140] width 38 height 38
click at [216, 211] on button "SUBMIT" at bounding box center [209, 211] width 39 height 16
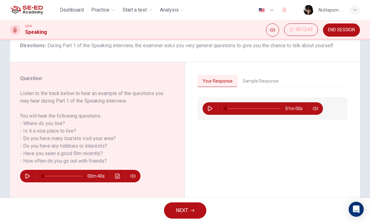
click at [272, 84] on button "Sample Response" at bounding box center [260, 81] width 46 height 13
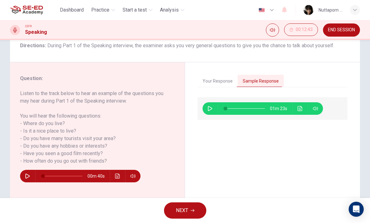
click at [194, 207] on button "NEXT" at bounding box center [185, 211] width 42 height 16
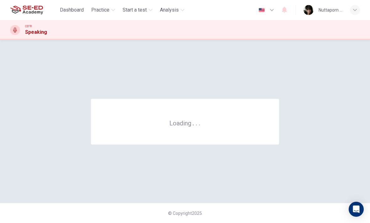
scroll to position [0, 0]
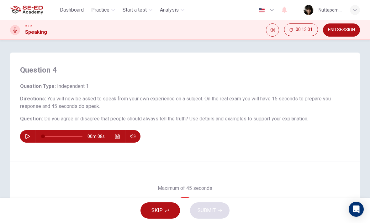
click at [23, 135] on button "button" at bounding box center [28, 136] width 10 height 13
type input "0"
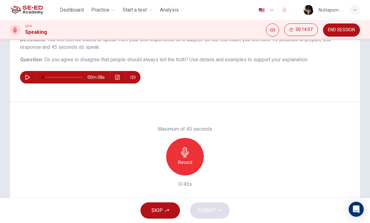
scroll to position [60, 0]
click at [190, 157] on div "Record" at bounding box center [185, 157] width 38 height 38
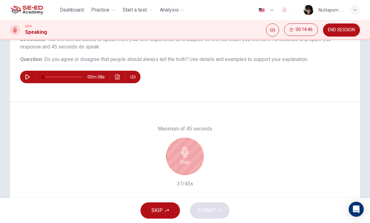
click at [184, 152] on icon "button" at bounding box center [184, 152] width 7 height 10
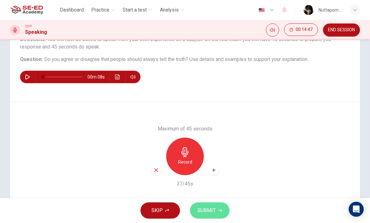
click at [210, 208] on span "SUBMIT" at bounding box center [206, 210] width 18 height 9
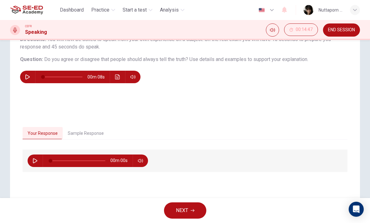
click at [97, 132] on button "Sample Response" at bounding box center [86, 133] width 46 height 13
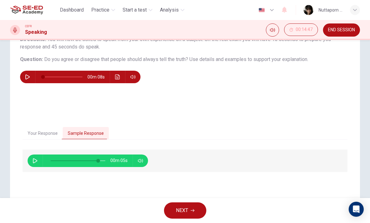
click at [98, 159] on span at bounding box center [98, 161] width 4 height 4
click at [32, 158] on button "button" at bounding box center [35, 161] width 10 height 13
type input "91"
click at [192, 203] on button "NEXT" at bounding box center [185, 211] width 42 height 16
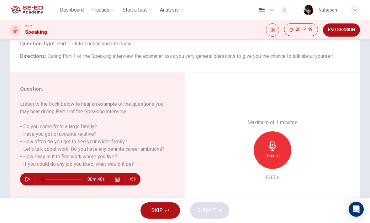
scroll to position [43, 0]
click at [25, 181] on icon "button" at bounding box center [27, 179] width 5 height 5
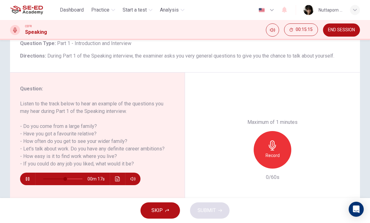
click at [168, 208] on button "SKIP" at bounding box center [159, 211] width 39 height 16
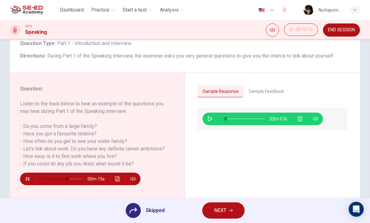
type input "64"
click at [227, 117] on span at bounding box center [225, 119] width 4 height 4
click at [208, 119] on icon "button" at bounding box center [209, 119] width 5 height 5
type input "6"
click at [24, 180] on button "button" at bounding box center [28, 179] width 10 height 13
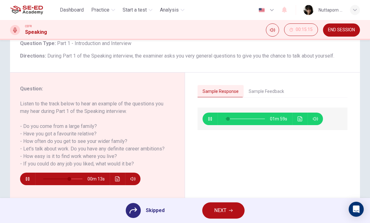
type input "66"
type input "29"
click at [230, 212] on icon "button" at bounding box center [231, 211] width 4 height 4
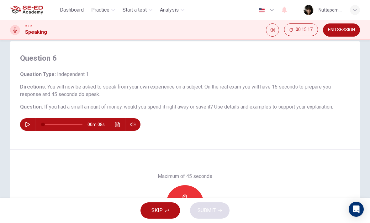
scroll to position [14, 0]
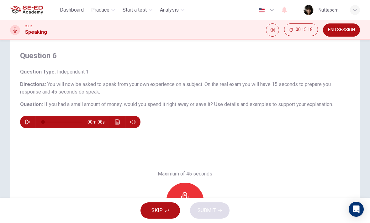
click at [29, 122] on icon "button" at bounding box center [27, 122] width 4 height 5
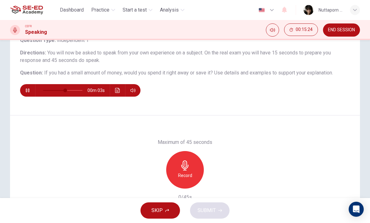
scroll to position [46, 0]
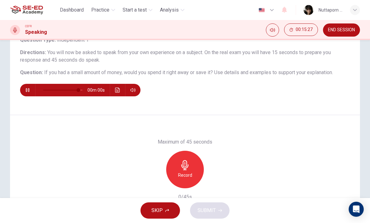
type input "0"
click at [186, 179] on h6 "Record" at bounding box center [185, 176] width 14 height 8
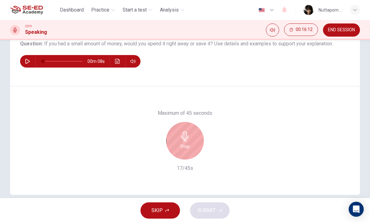
scroll to position [76, 0]
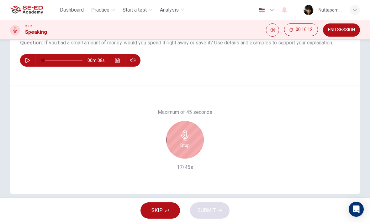
click at [185, 142] on h6 "Stop" at bounding box center [184, 146] width 9 height 8
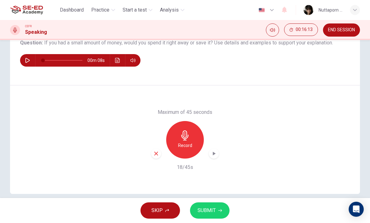
click at [153, 159] on div "Maximum of 45 seconds Record 18/45s" at bounding box center [185, 140] width 68 height 63
click at [159, 153] on div "button" at bounding box center [156, 154] width 10 height 10
click at [166, 143] on div "Record" at bounding box center [185, 140] width 38 height 38
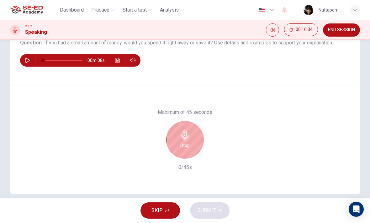
click at [183, 142] on h6 "Stop" at bounding box center [184, 146] width 9 height 8
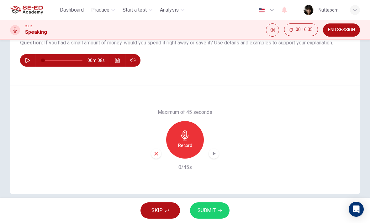
click at [161, 153] on div "button" at bounding box center [156, 154] width 10 height 10
click at [187, 139] on icon "button" at bounding box center [185, 136] width 10 height 10
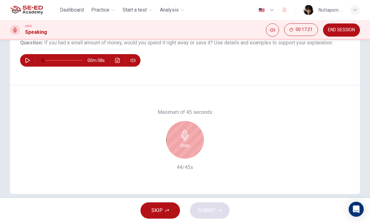
click at [181, 146] on h6 "Stop" at bounding box center [184, 146] width 9 height 8
click at [191, 134] on div "Stop" at bounding box center [185, 140] width 38 height 38
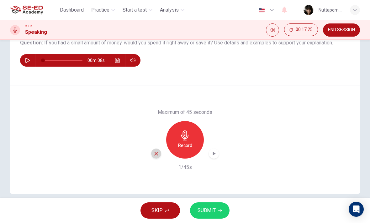
click at [157, 153] on icon "button" at bounding box center [156, 154] width 6 height 6
click at [189, 136] on icon "button" at bounding box center [185, 136] width 10 height 10
click at [210, 215] on span "SUBMIT" at bounding box center [206, 210] width 18 height 9
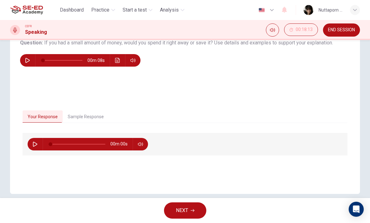
click at [95, 122] on button "Sample Response" at bounding box center [86, 117] width 46 height 13
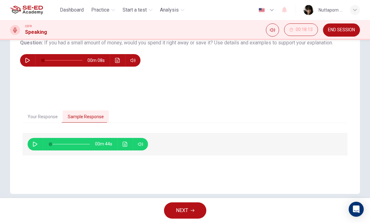
click at [52, 143] on span at bounding box center [51, 145] width 4 height 4
click at [35, 143] on icon "button" at bounding box center [35, 144] width 5 height 5
type input "47"
click at [187, 210] on span "NEXT" at bounding box center [182, 210] width 12 height 9
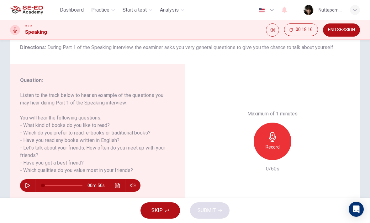
scroll to position [52, 0]
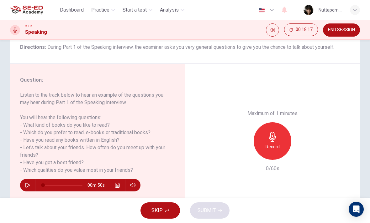
click at [269, 143] on h6 "Record" at bounding box center [272, 147] width 14 height 8
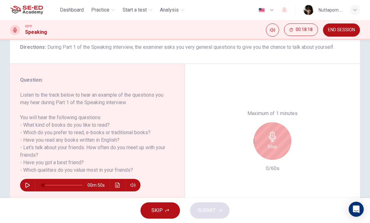
scroll to position [58, 0]
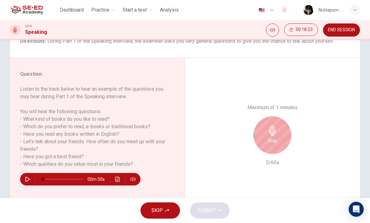
click at [283, 117] on div "Stop" at bounding box center [272, 136] width 38 height 38
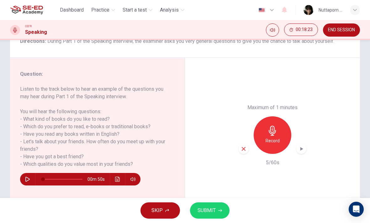
click at [246, 146] on icon "button" at bounding box center [244, 149] width 6 height 6
click at [276, 137] on h6 "Record" at bounding box center [272, 141] width 14 height 8
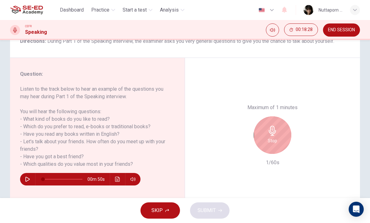
click at [271, 137] on h6 "Stop" at bounding box center [272, 141] width 9 height 8
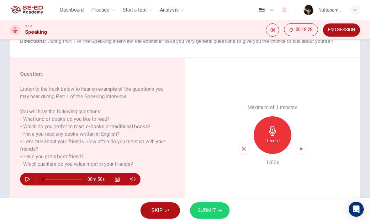
click at [243, 146] on icon "button" at bounding box center [244, 149] width 6 height 6
click at [270, 137] on h6 "Record" at bounding box center [272, 141] width 14 height 8
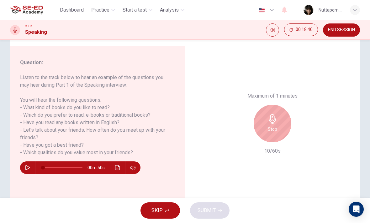
scroll to position [70, 0]
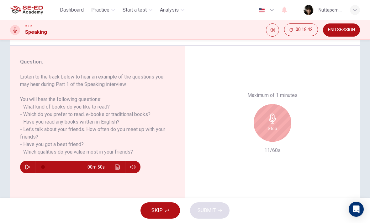
click at [282, 104] on div "Stop" at bounding box center [272, 123] width 38 height 38
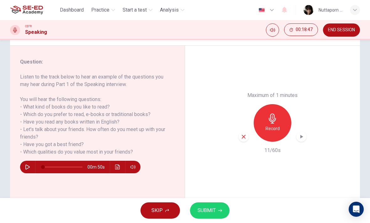
click at [247, 132] on div "button" at bounding box center [243, 137] width 10 height 10
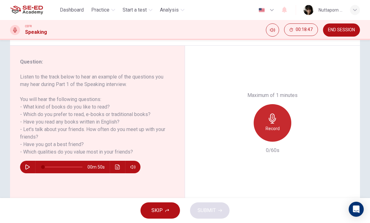
click at [270, 125] on h6 "Record" at bounding box center [272, 129] width 14 height 8
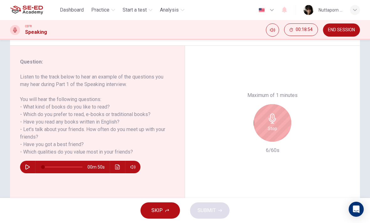
click at [275, 125] on h6 "Stop" at bounding box center [272, 129] width 9 height 8
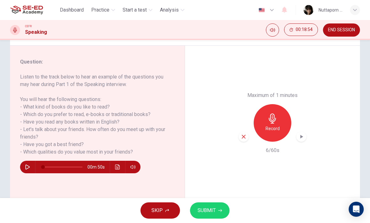
click at [240, 132] on div "button" at bounding box center [243, 137] width 10 height 10
click at [263, 104] on div "Record" at bounding box center [272, 123] width 38 height 38
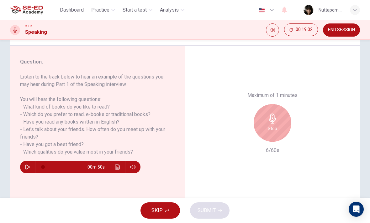
click at [282, 104] on div "Stop" at bounding box center [272, 123] width 38 height 38
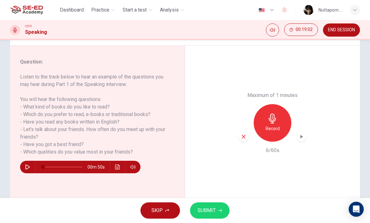
click at [245, 134] on icon "button" at bounding box center [244, 137] width 6 height 6
click at [277, 114] on icon "button" at bounding box center [272, 119] width 10 height 10
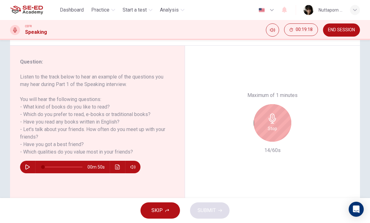
click at [274, 114] on icon "button" at bounding box center [272, 119] width 10 height 10
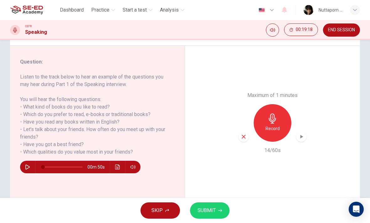
click at [243, 134] on icon "button" at bounding box center [244, 137] width 6 height 6
click at [276, 114] on icon "button" at bounding box center [272, 119] width 10 height 10
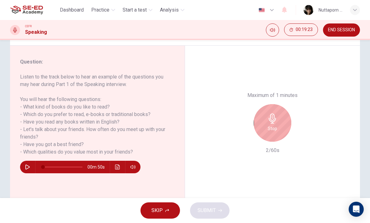
click at [279, 104] on div "Stop" at bounding box center [272, 123] width 38 height 38
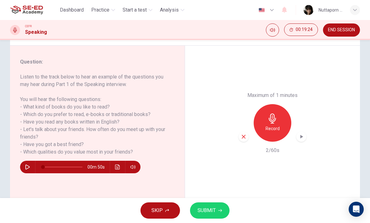
click at [240, 132] on div "button" at bounding box center [243, 137] width 10 height 10
click at [272, 114] on icon "button" at bounding box center [271, 119] width 7 height 10
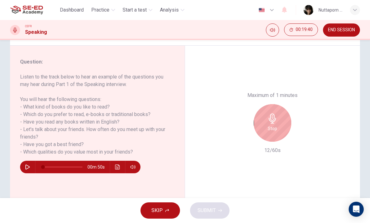
click at [266, 104] on div "Stop" at bounding box center [272, 123] width 38 height 38
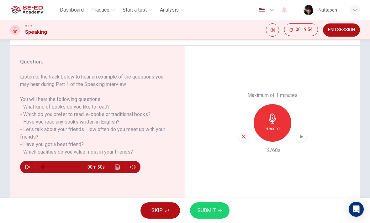
click at [294, 104] on div "Record" at bounding box center [272, 123] width 68 height 38
click at [244, 132] on div "button" at bounding box center [243, 137] width 10 height 10
click at [275, 114] on icon "button" at bounding box center [271, 119] width 7 height 10
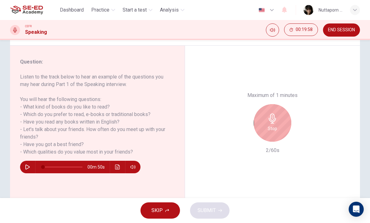
click at [267, 114] on icon "button" at bounding box center [272, 119] width 10 height 10
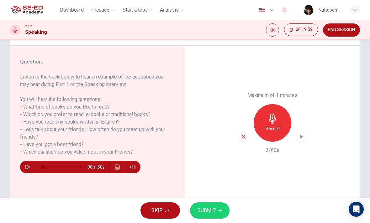
click at [241, 132] on div "button" at bounding box center [243, 137] width 10 height 10
click at [268, 125] on h6 "Record" at bounding box center [272, 129] width 14 height 8
click at [364, 34] on div "CEFR Speaking 00:21:02 END SESSION" at bounding box center [185, 29] width 370 height 13
click at [211, 205] on button "SUBMIT" at bounding box center [209, 211] width 39 height 16
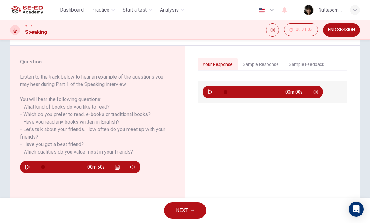
click at [265, 64] on button "Sample Response" at bounding box center [260, 64] width 46 height 13
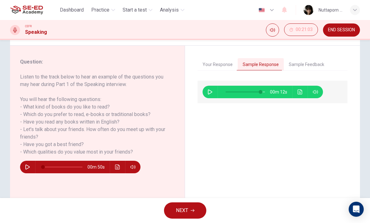
click at [213, 95] on button "button" at bounding box center [210, 92] width 10 height 13
click at [255, 93] on span at bounding box center [253, 92] width 4 height 4
type input "0"
click at [180, 204] on button "NEXT" at bounding box center [185, 211] width 42 height 16
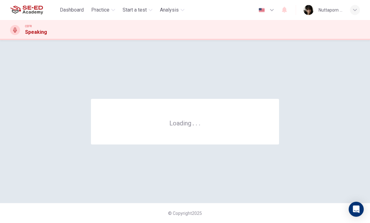
scroll to position [0, 0]
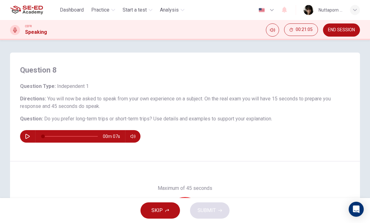
click at [32, 135] on button "button" at bounding box center [28, 136] width 10 height 13
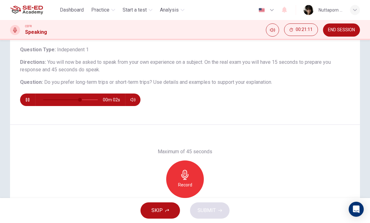
scroll to position [38, 0]
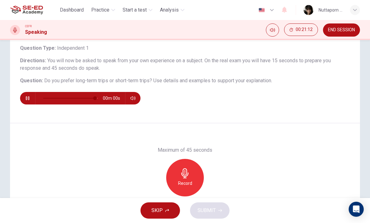
type input "0"
click at [184, 188] on div "Record" at bounding box center [185, 178] width 38 height 38
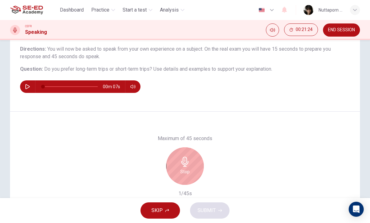
scroll to position [51, 0]
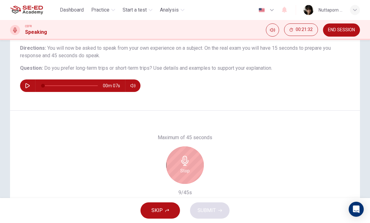
click at [184, 173] on h6 "Stop" at bounding box center [184, 171] width 9 height 8
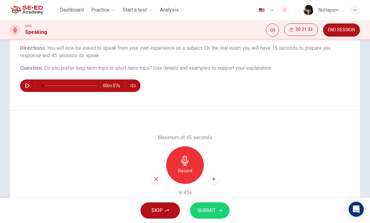
click at [157, 181] on icon "button" at bounding box center [156, 179] width 6 height 6
click at [180, 170] on h6 "Record" at bounding box center [185, 171] width 14 height 8
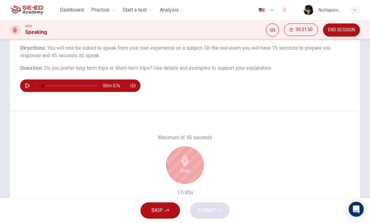
click at [186, 159] on icon "button" at bounding box center [184, 161] width 7 height 10
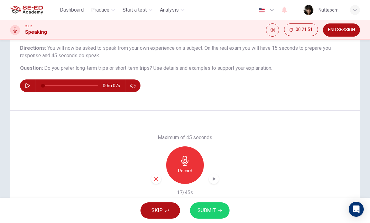
click at [155, 180] on icon "button" at bounding box center [156, 179] width 6 height 6
click at [190, 169] on h6 "Record" at bounding box center [185, 171] width 14 height 8
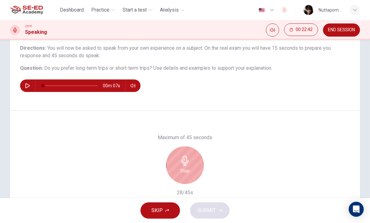
click at [187, 161] on icon "button" at bounding box center [185, 161] width 10 height 10
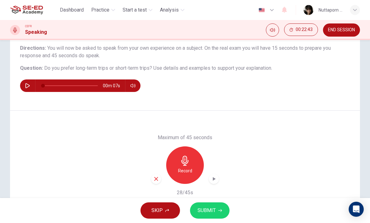
click at [155, 180] on icon "button" at bounding box center [156, 179] width 4 height 4
click at [192, 172] on div "Record" at bounding box center [185, 166] width 38 height 38
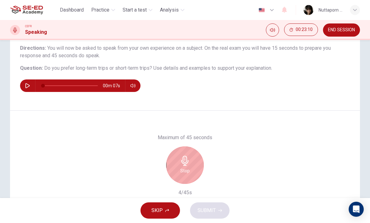
click at [199, 169] on div "Stop" at bounding box center [185, 166] width 38 height 38
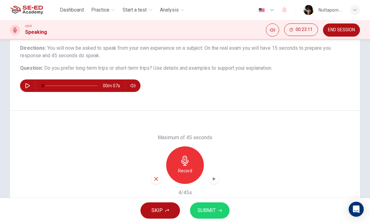
click at [155, 184] on div "button" at bounding box center [156, 179] width 10 height 10
click at [178, 171] on h6 "Record" at bounding box center [185, 171] width 14 height 8
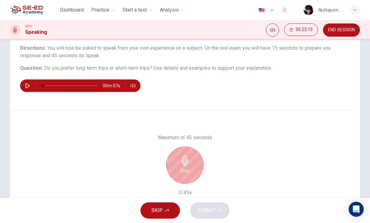
click at [186, 169] on h6 "Stop" at bounding box center [184, 171] width 9 height 8
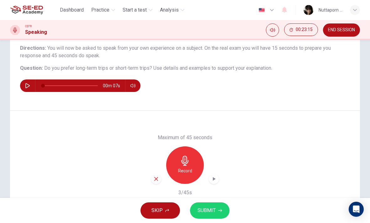
click at [154, 182] on icon "button" at bounding box center [156, 179] width 6 height 6
click at [180, 175] on div "Record" at bounding box center [185, 166] width 38 height 38
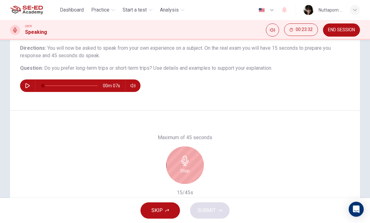
click at [190, 162] on div "Stop" at bounding box center [185, 166] width 38 height 38
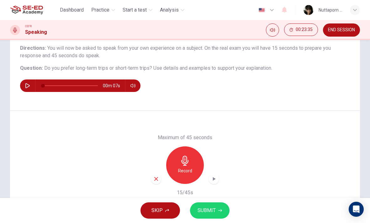
click at [155, 179] on icon "button" at bounding box center [156, 179] width 4 height 4
click at [188, 163] on icon "button" at bounding box center [185, 161] width 10 height 10
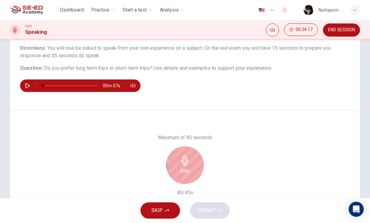
click at [185, 165] on icon "button" at bounding box center [184, 161] width 7 height 10
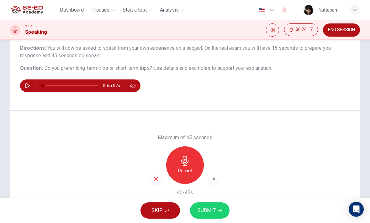
click at [211, 207] on span "SUBMIT" at bounding box center [206, 210] width 18 height 9
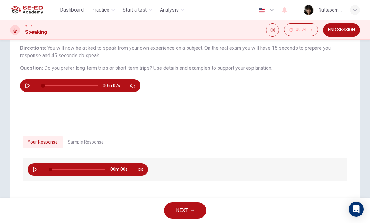
click at [89, 138] on button "Sample Response" at bounding box center [86, 142] width 46 height 13
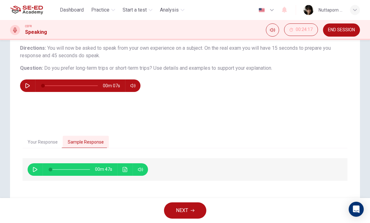
click at [31, 175] on div "00m 47s" at bounding box center [185, 169] width 325 height 23
click at [37, 170] on icon "button" at bounding box center [35, 169] width 4 height 5
type input "34"
click at [190, 218] on button "NEXT" at bounding box center [185, 211] width 42 height 16
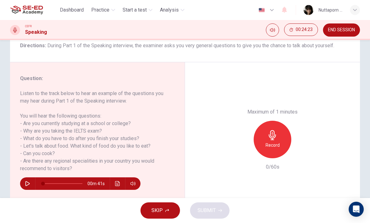
scroll to position [54, 0]
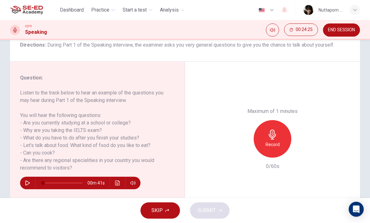
click at [292, 120] on div "Record" at bounding box center [272, 139] width 68 height 38
click at [276, 130] on icon "button" at bounding box center [272, 135] width 10 height 10
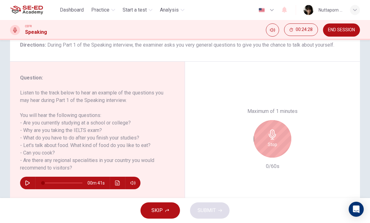
click at [281, 120] on div "Stop" at bounding box center [272, 139] width 38 height 38
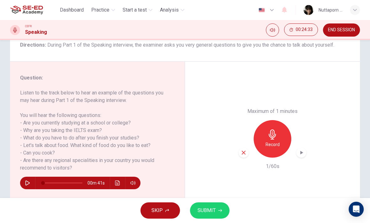
click at [234, 116] on div "Maximum of 1 minutes Record 1/60s" at bounding box center [272, 139] width 175 height 155
click at [242, 150] on icon "button" at bounding box center [244, 153] width 6 height 6
click at [282, 120] on div "Record" at bounding box center [272, 139] width 38 height 38
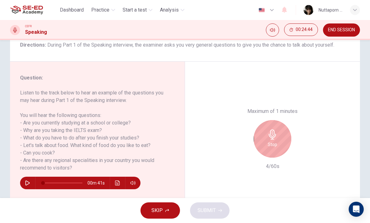
click at [255, 120] on div "Stop" at bounding box center [272, 139] width 38 height 38
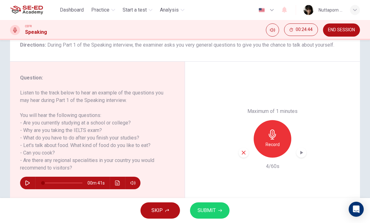
click at [244, 150] on icon "button" at bounding box center [244, 153] width 6 height 6
click at [269, 120] on div "Record" at bounding box center [272, 139] width 38 height 38
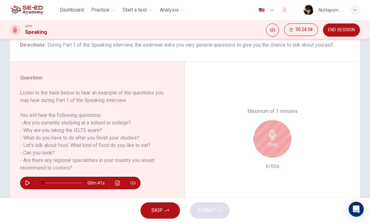
click at [268, 141] on h6 "Stop" at bounding box center [272, 145] width 9 height 8
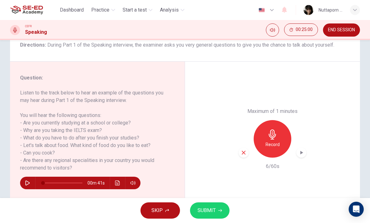
click at [248, 120] on div "Record" at bounding box center [272, 139] width 68 height 38
click at [236, 119] on div "Maximum of 1 minutes Record 6/60s" at bounding box center [272, 139] width 175 height 155
click at [241, 127] on div "Maximum of 1 minutes Record 6/60s" at bounding box center [272, 139] width 68 height 63
click at [238, 148] on div "button" at bounding box center [243, 153] width 10 height 10
click at [277, 130] on icon "button" at bounding box center [272, 135] width 10 height 10
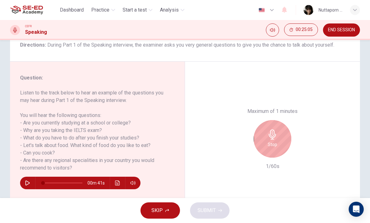
click at [272, 141] on h6 "Stop" at bounding box center [272, 145] width 9 height 8
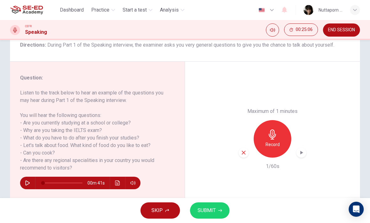
click at [243, 150] on icon "button" at bounding box center [244, 153] width 6 height 6
click at [272, 130] on icon "button" at bounding box center [271, 135] width 7 height 10
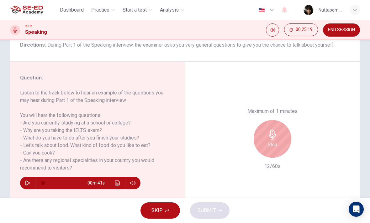
click at [271, 130] on icon "button" at bounding box center [272, 135] width 10 height 10
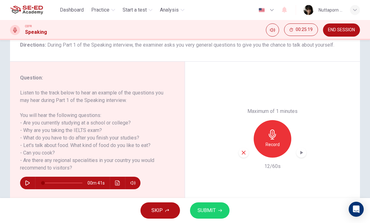
click at [244, 150] on icon "button" at bounding box center [244, 153] width 6 height 6
click at [271, 130] on icon "button" at bounding box center [272, 135] width 10 height 10
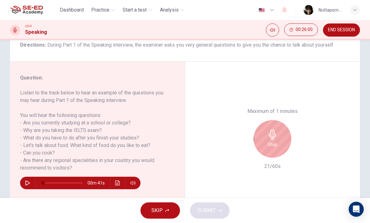
scroll to position [0, 0]
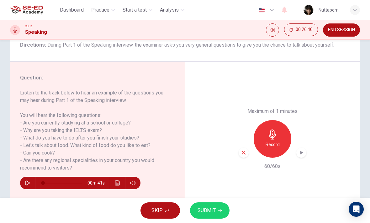
click at [219, 219] on button "SUBMIT" at bounding box center [209, 211] width 39 height 16
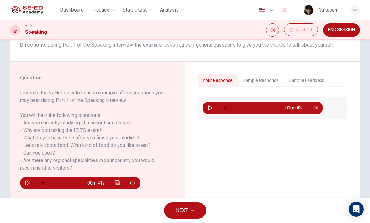
click at [351, 30] on span "END SESSION" at bounding box center [341, 30] width 27 height 5
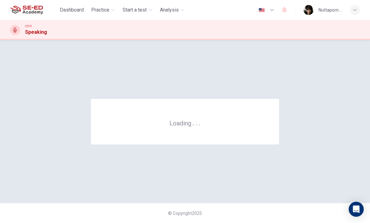
scroll to position [0, 0]
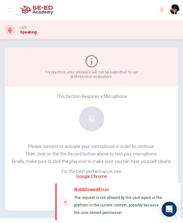
click at [10, 15] on button "open mobile menu" at bounding box center [10, 10] width 10 height 10
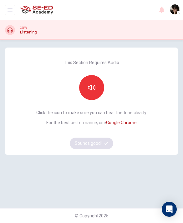
click at [173, 4] on img "button" at bounding box center [175, 9] width 10 height 10
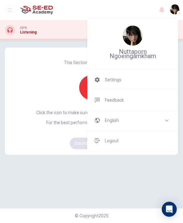
click at [40, 118] on div at bounding box center [91, 111] width 183 height 223
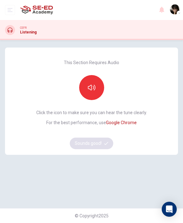
click at [169, 6] on div at bounding box center [165, 9] width 18 height 13
click at [175, 7] on img "button" at bounding box center [175, 9] width 10 height 10
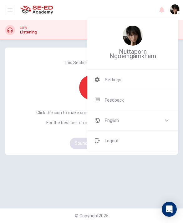
click at [130, 39] on img at bounding box center [133, 36] width 20 height 20
click at [134, 34] on img at bounding box center [133, 36] width 20 height 20
click at [130, 34] on img at bounding box center [133, 36] width 20 height 20
click at [50, 90] on div at bounding box center [91, 111] width 183 height 223
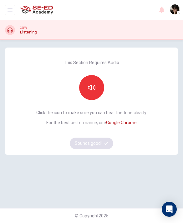
click at [13, 8] on button "open mobile menu" at bounding box center [10, 10] width 10 height 10
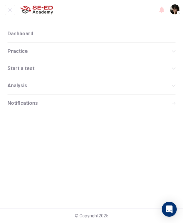
click at [13, 8] on button "open mobile menu" at bounding box center [10, 10] width 10 height 10
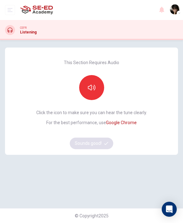
click at [8, 11] on icon "open mobile menu" at bounding box center [10, 10] width 5 height 5
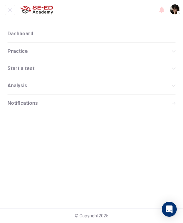
click at [32, 28] on li "Dashboard" at bounding box center [92, 34] width 168 height 18
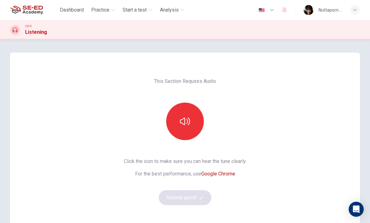
click at [75, 11] on span "Dashboard" at bounding box center [72, 10] width 24 height 8
click at [74, 13] on span "Dashboard" at bounding box center [72, 10] width 24 height 8
click at [73, 13] on span "Dashboard" at bounding box center [72, 10] width 24 height 8
click at [76, 9] on span "Dashboard" at bounding box center [72, 10] width 24 height 8
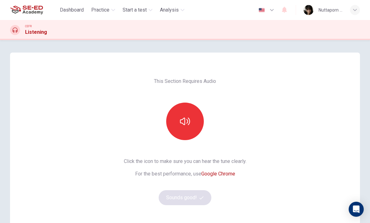
click at [102, 11] on span "Practice" at bounding box center [100, 10] width 18 height 8
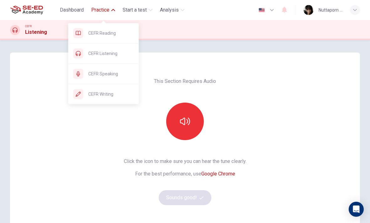
click at [74, 10] on span "Dashboard" at bounding box center [72, 10] width 24 height 8
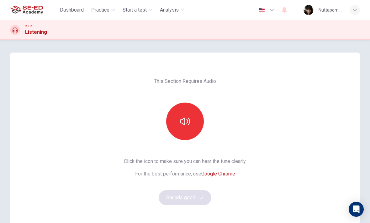
click at [70, 10] on span "Dashboard" at bounding box center [72, 10] width 24 height 8
click at [183, 115] on button "button" at bounding box center [185, 122] width 38 height 38
click at [183, 122] on icon "button" at bounding box center [185, 122] width 10 height 10
click at [74, 12] on span "Dashboard" at bounding box center [72, 10] width 24 height 8
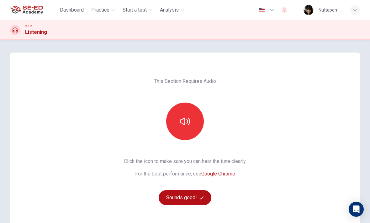
click at [78, 14] on button "Dashboard" at bounding box center [71, 9] width 29 height 11
click at [101, 13] on span "Practice" at bounding box center [100, 10] width 18 height 8
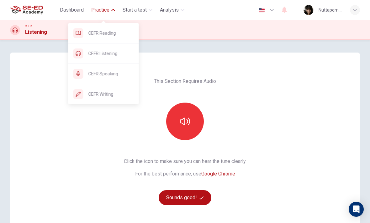
click at [117, 32] on span "CEFR Reading" at bounding box center [110, 33] width 45 height 8
